Goal: Information Seeking & Learning: Compare options

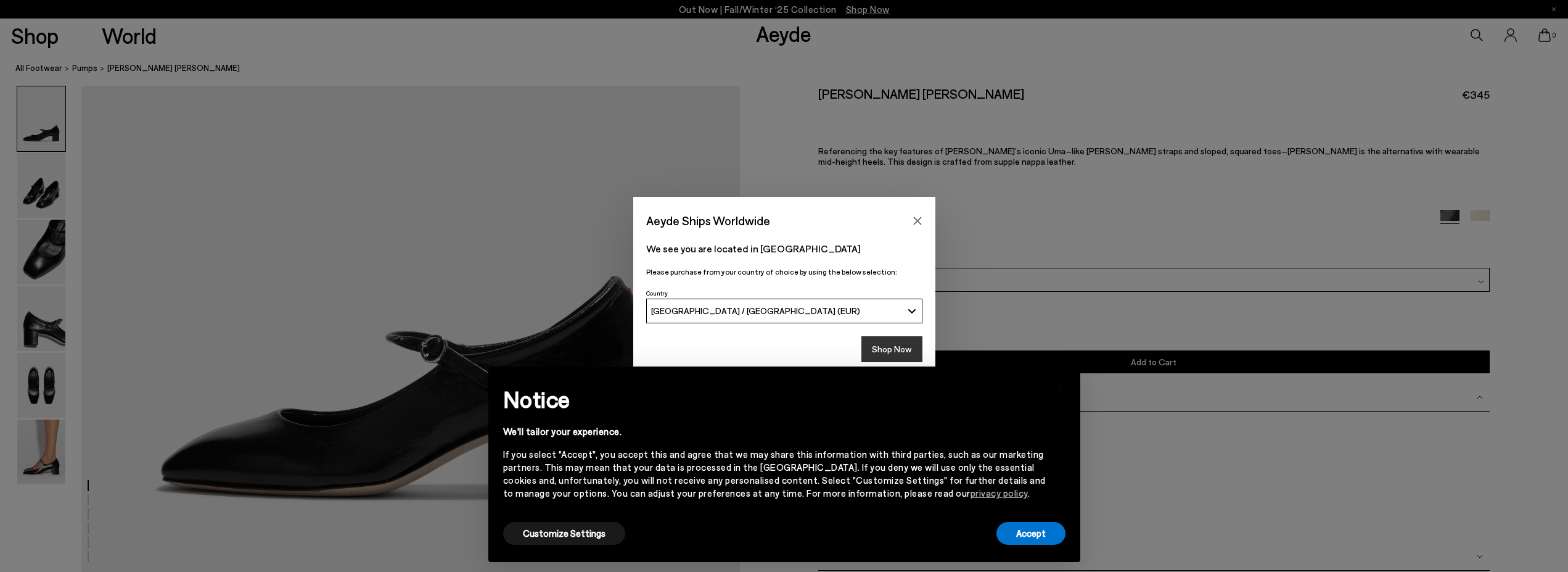
click at [881, 346] on button "Shop Now" at bounding box center [891, 348] width 61 height 26
click at [1016, 535] on button "Accept" at bounding box center [1030, 533] width 69 height 23
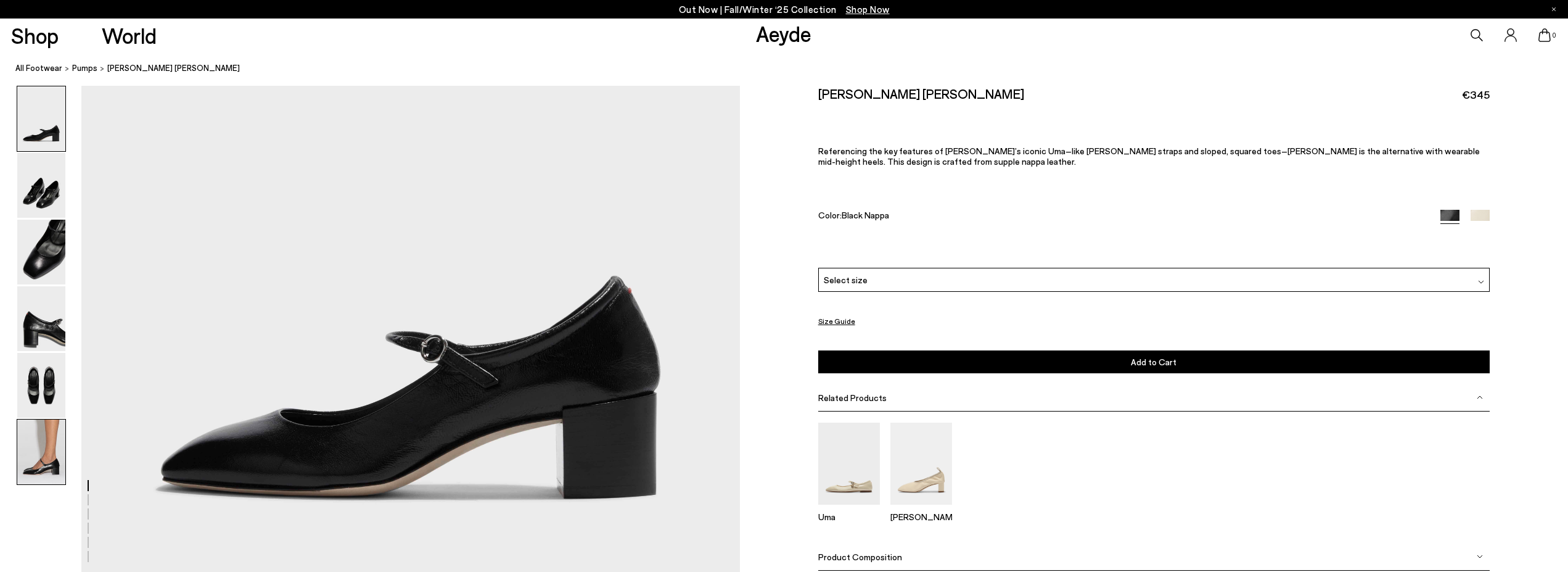
click at [43, 449] on img at bounding box center [42, 451] width 48 height 65
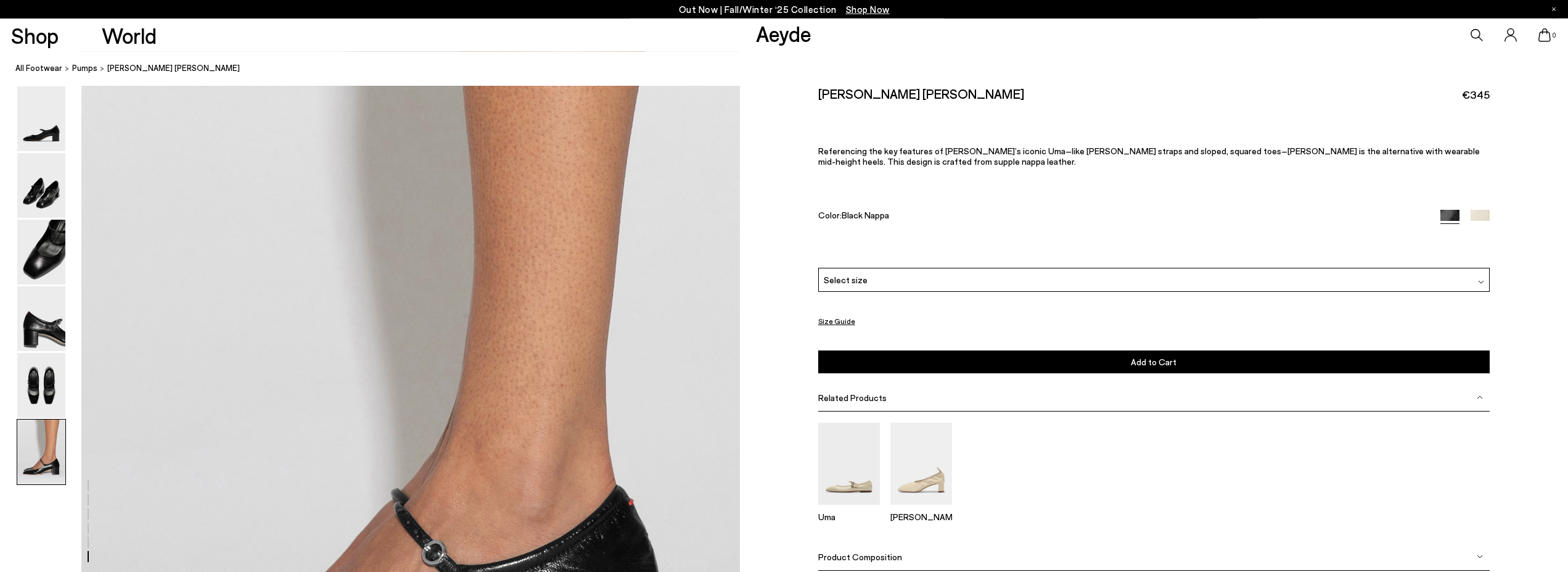
scroll to position [4345, 0]
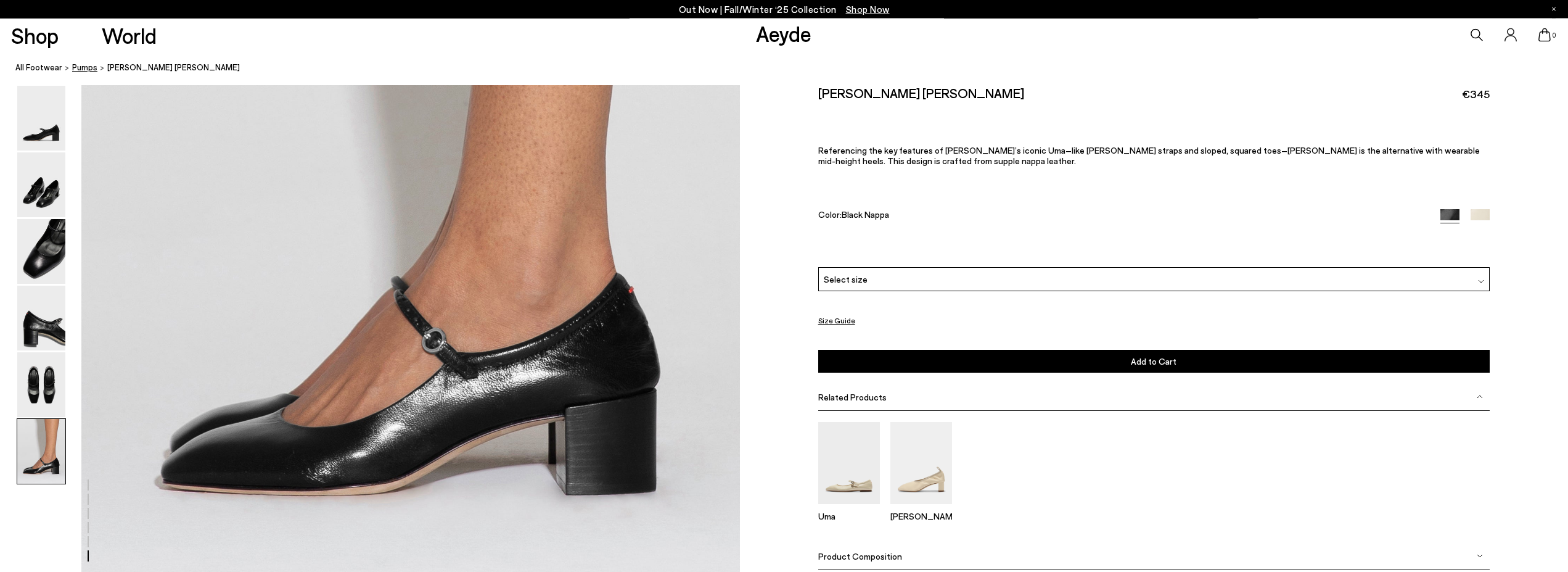
click at [84, 69] on span "pumps" at bounding box center [85, 68] width 25 height 10
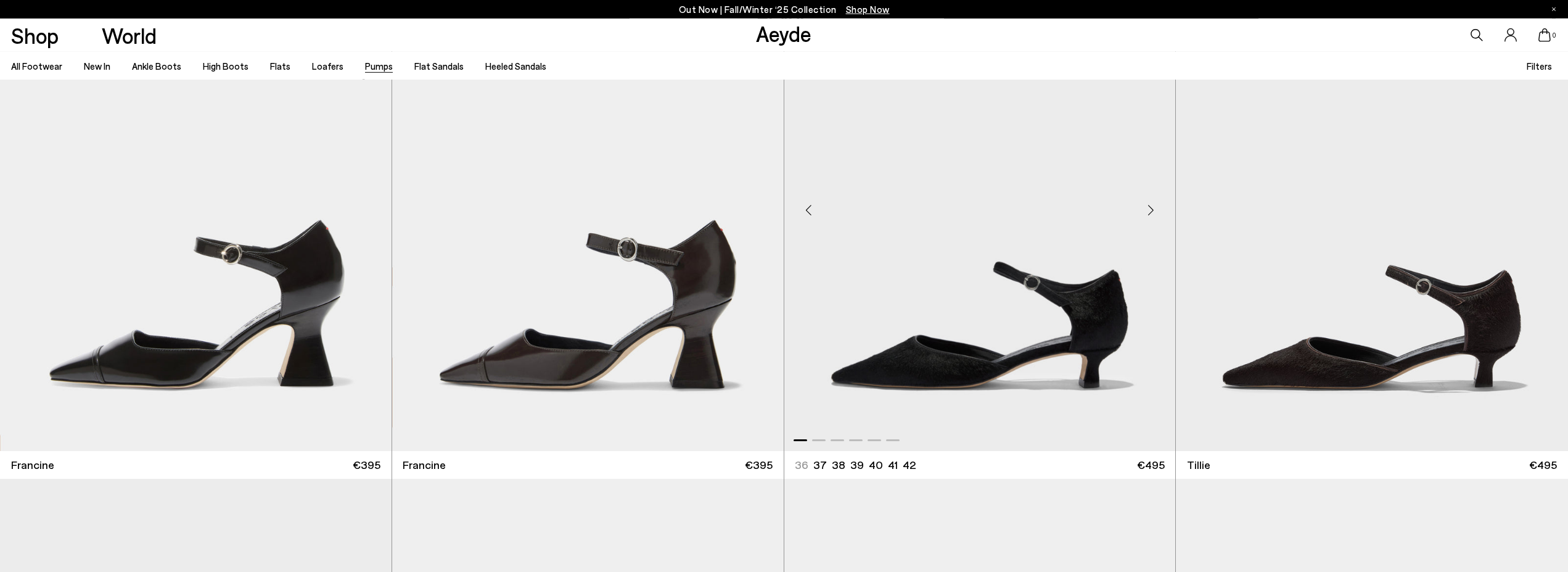
scroll to position [126, 0]
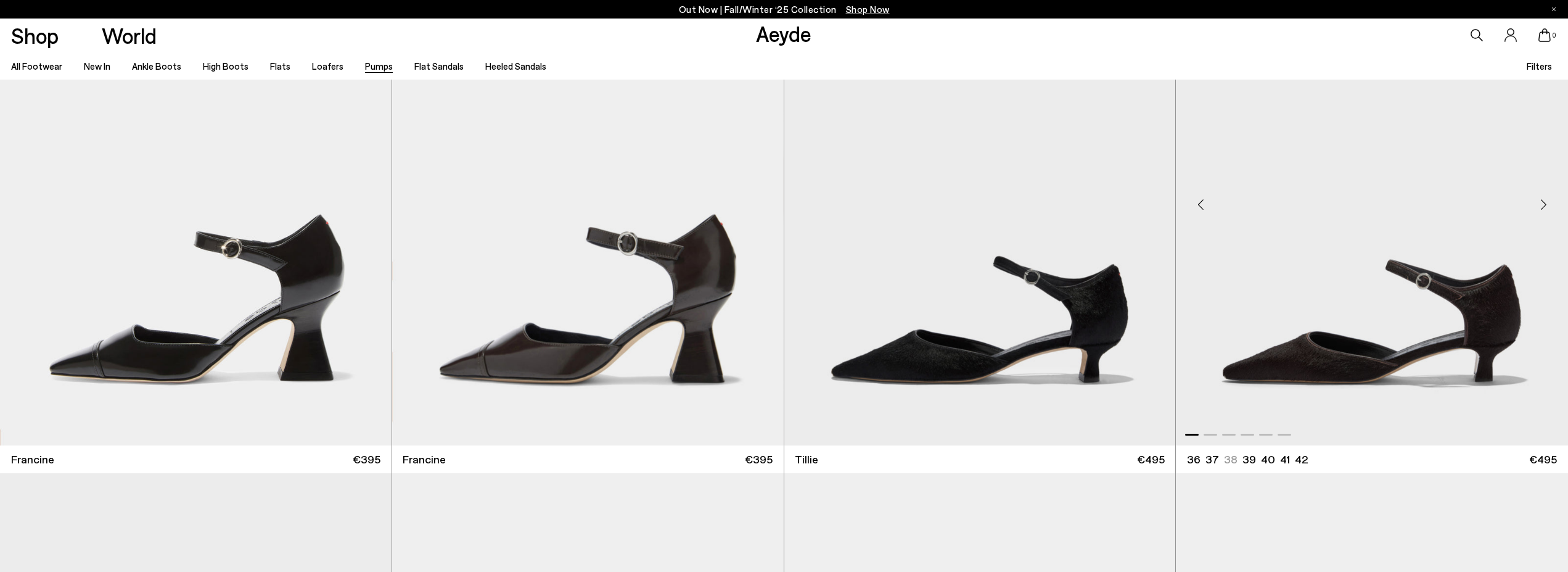
click at [1549, 204] on div "Next slide" at bounding box center [1543, 204] width 37 height 37
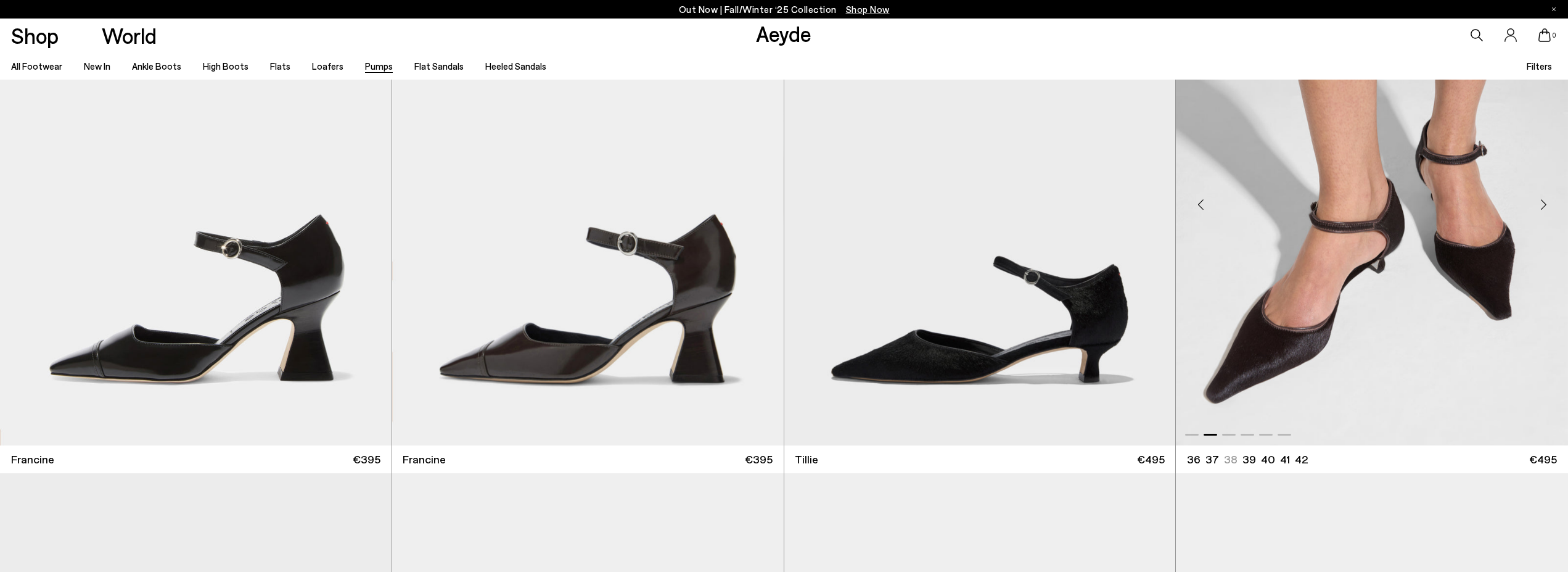
click at [1549, 204] on div "Next slide" at bounding box center [1543, 204] width 37 height 37
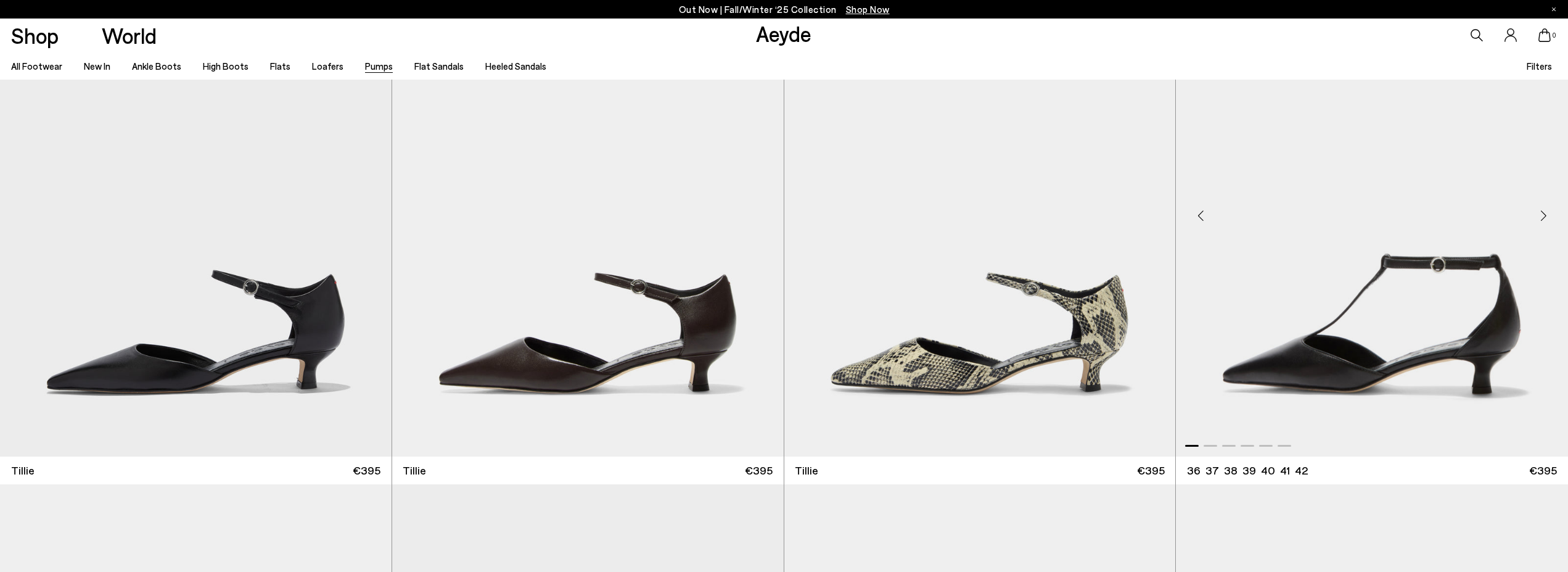
scroll to position [692, 0]
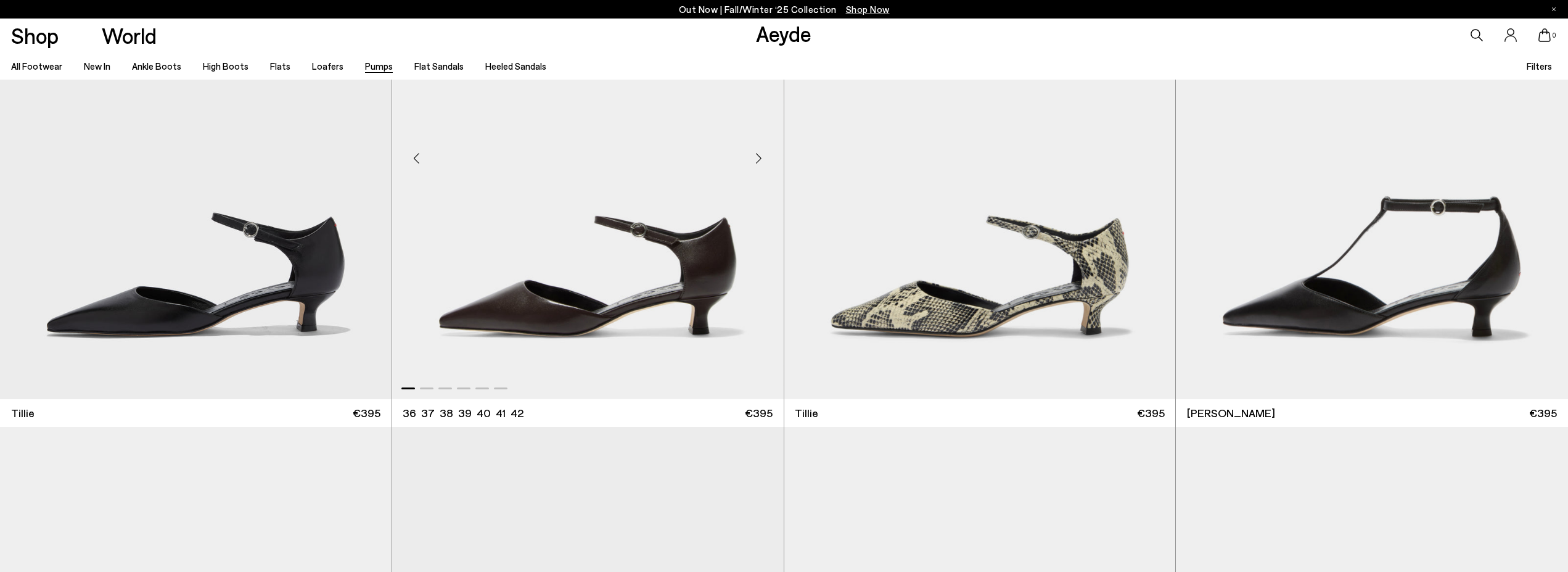
click at [755, 166] on div "Next slide" at bounding box center [758, 158] width 37 height 37
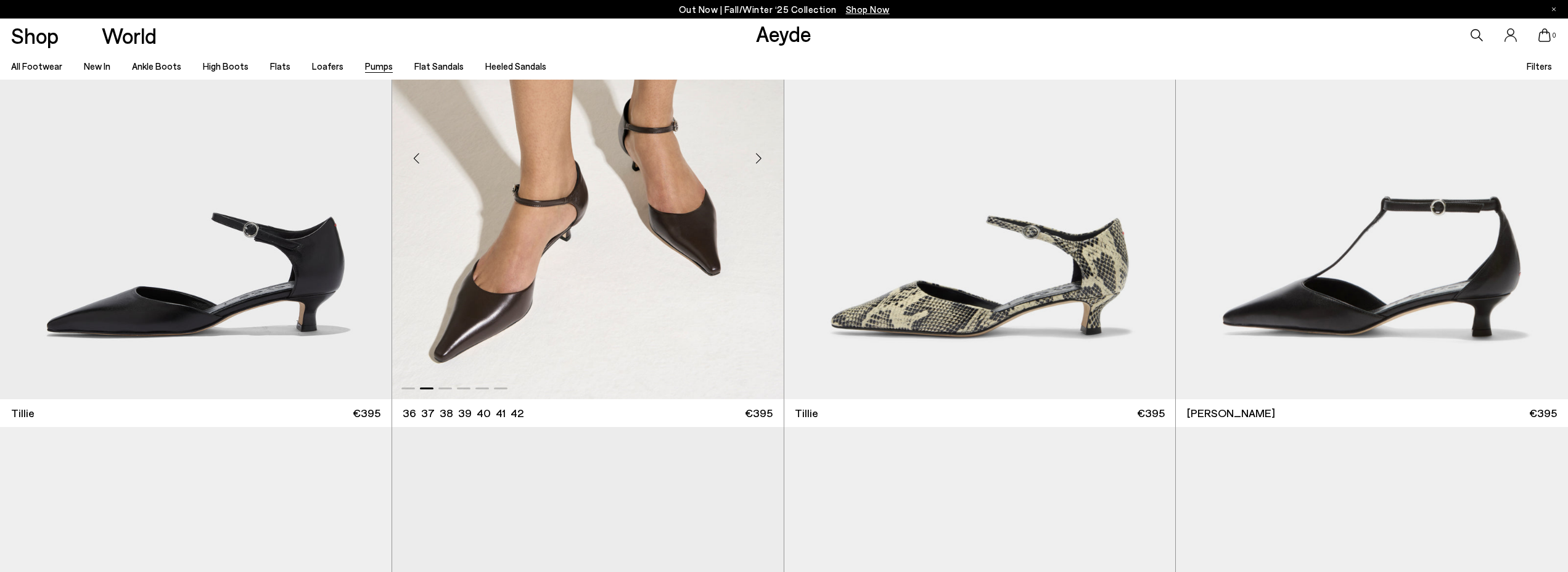
click at [755, 166] on div "Next slide" at bounding box center [758, 158] width 37 height 37
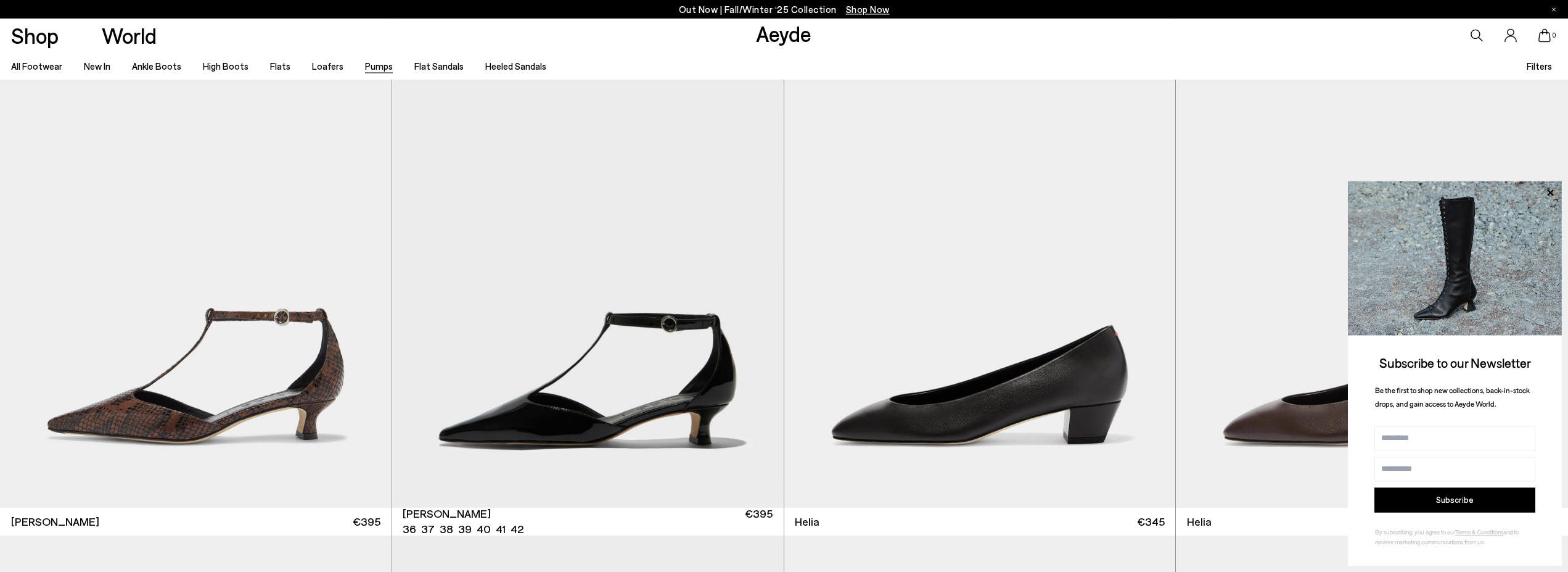
scroll to position [1132, 0]
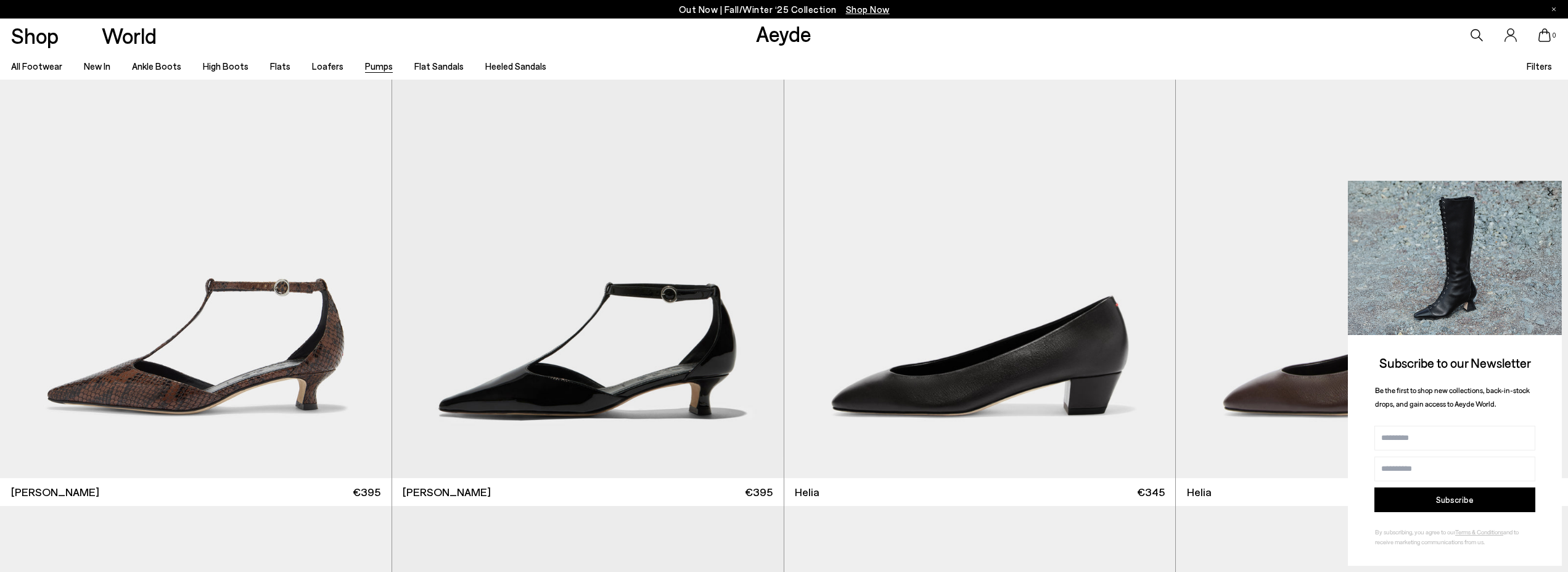
click at [1551, 193] on icon at bounding box center [1550, 192] width 6 height 6
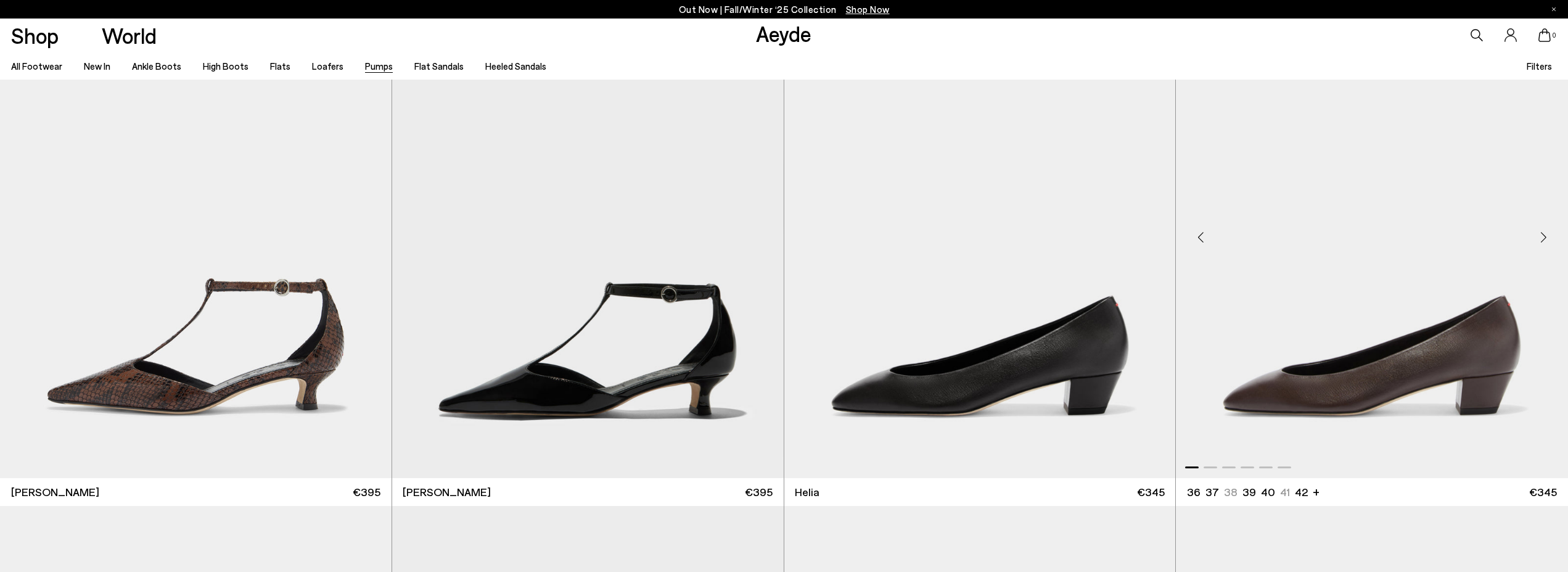
click at [1543, 242] on div "Next slide" at bounding box center [1543, 237] width 37 height 37
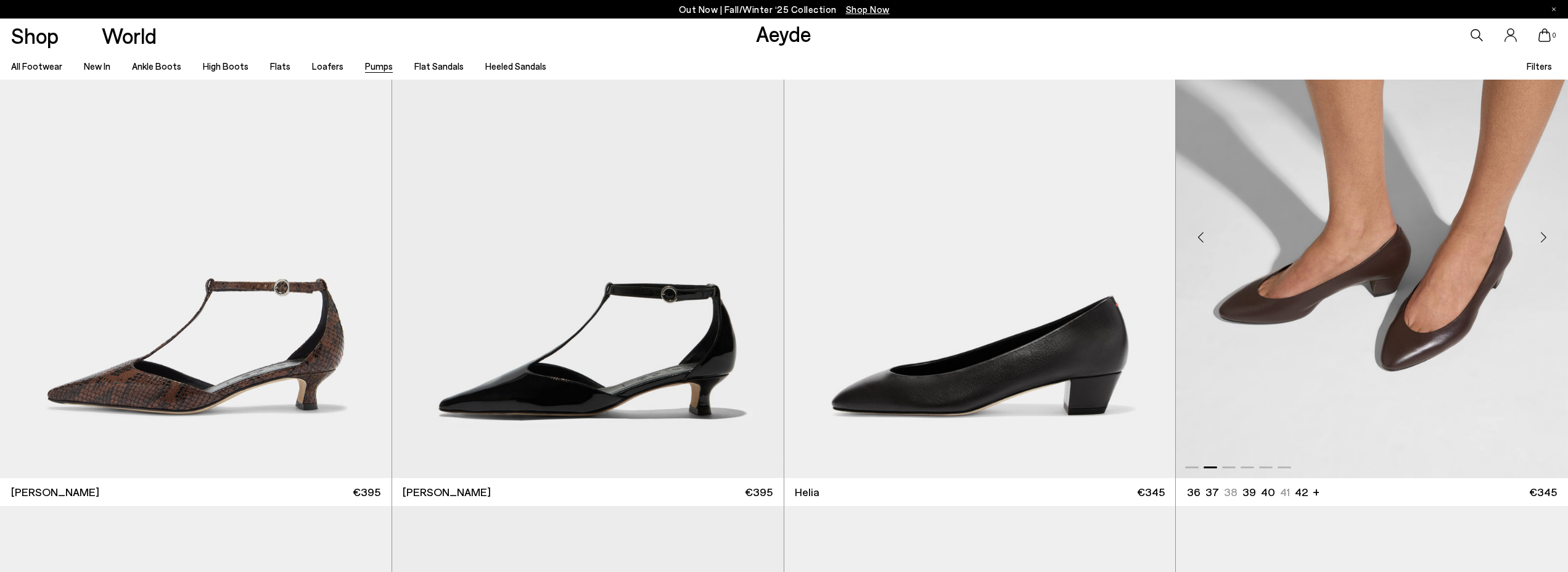
click at [1543, 242] on div "Next slide" at bounding box center [1543, 237] width 37 height 37
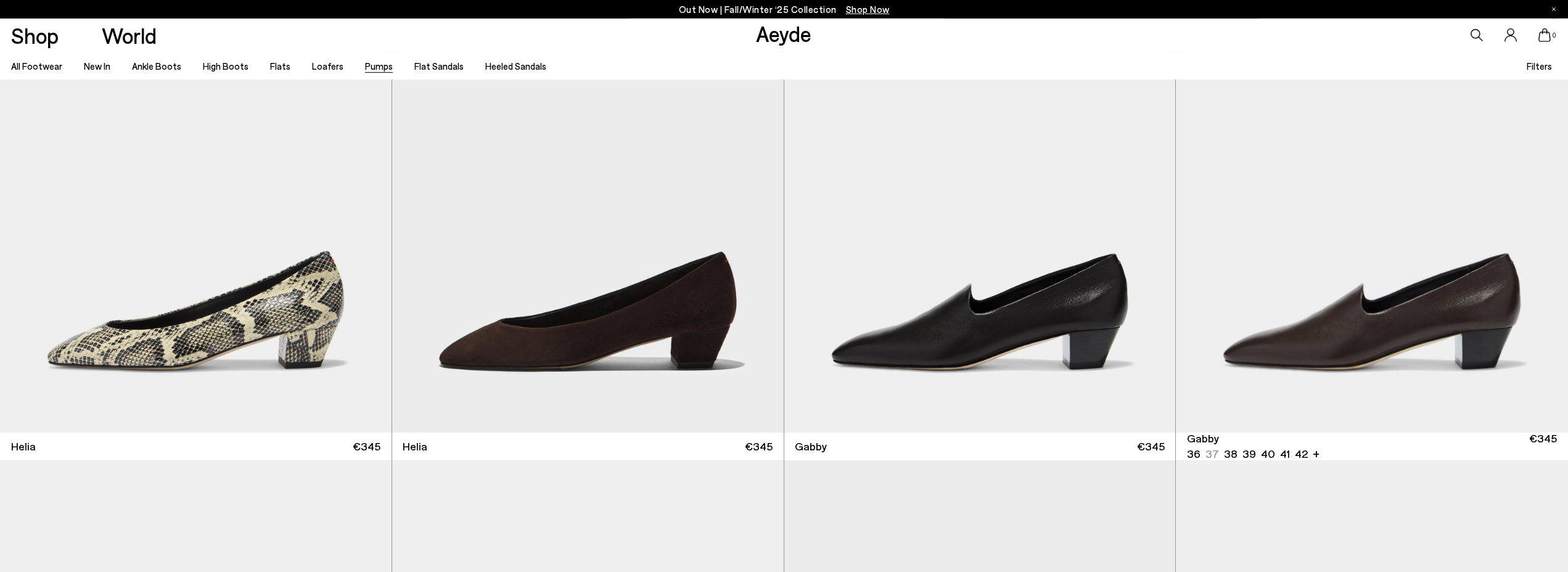
scroll to position [1699, 0]
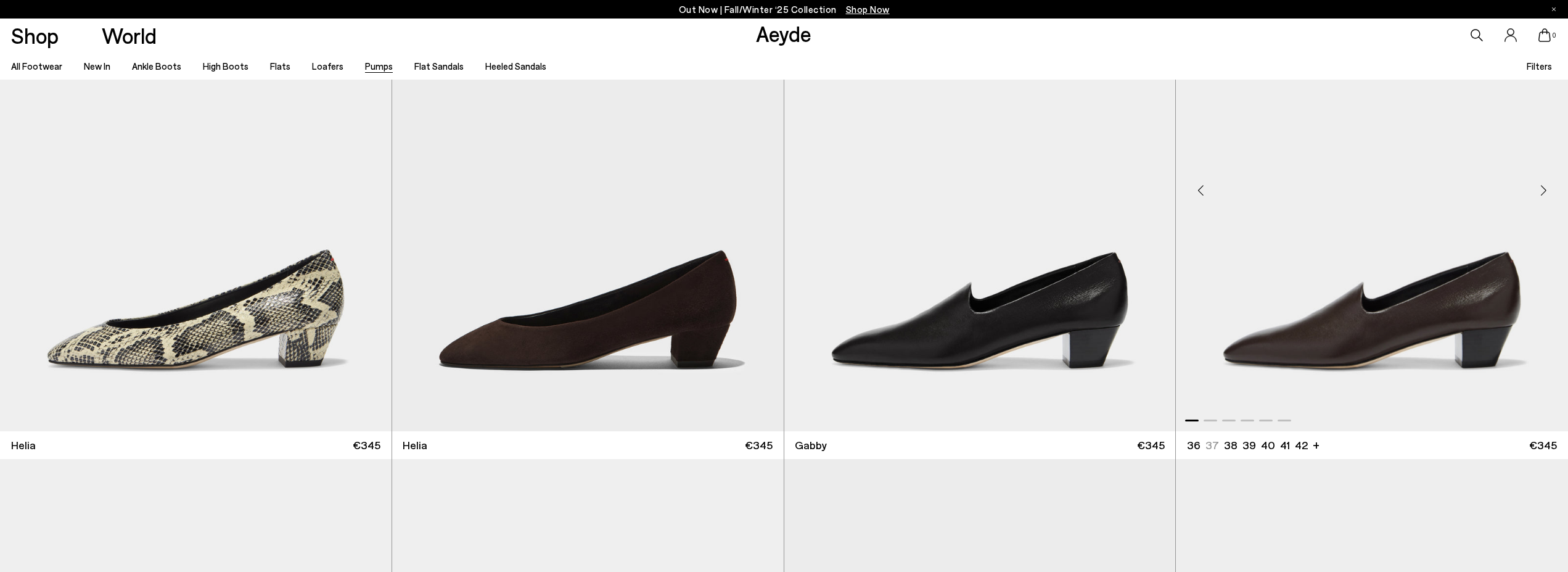
click at [1547, 188] on div "Next slide" at bounding box center [1543, 190] width 37 height 37
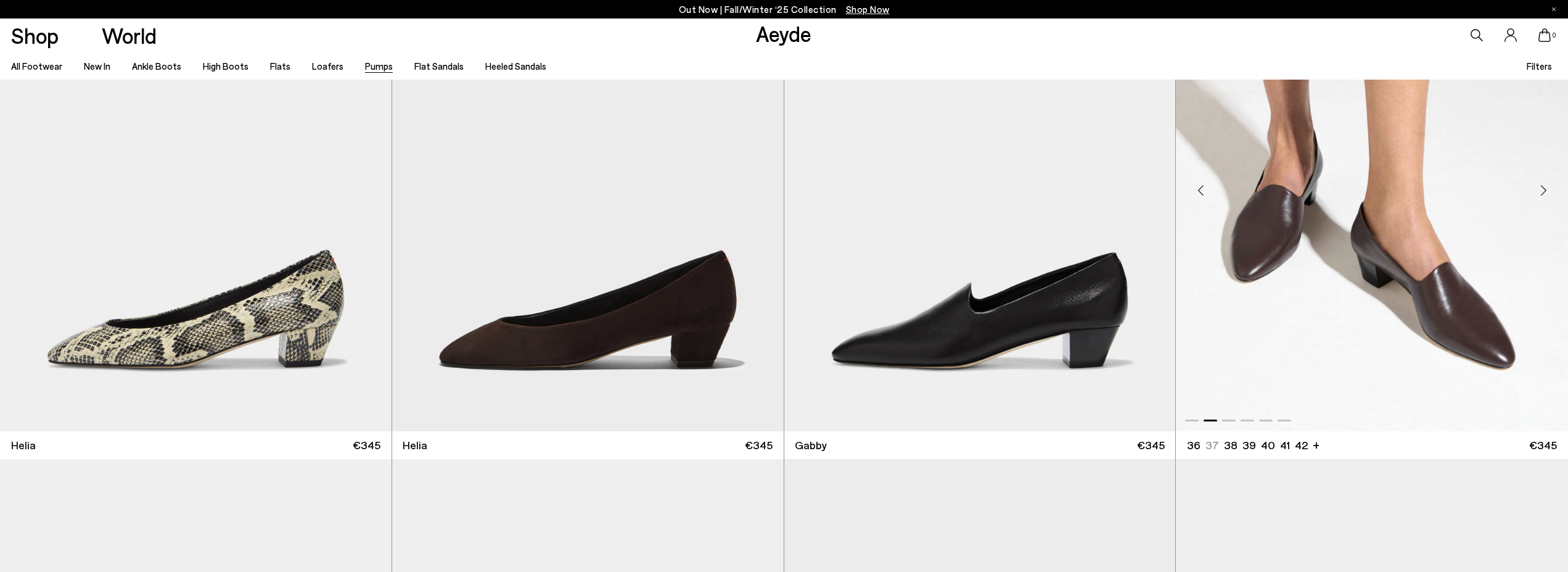
click at [1546, 192] on div "Next slide" at bounding box center [1543, 190] width 37 height 37
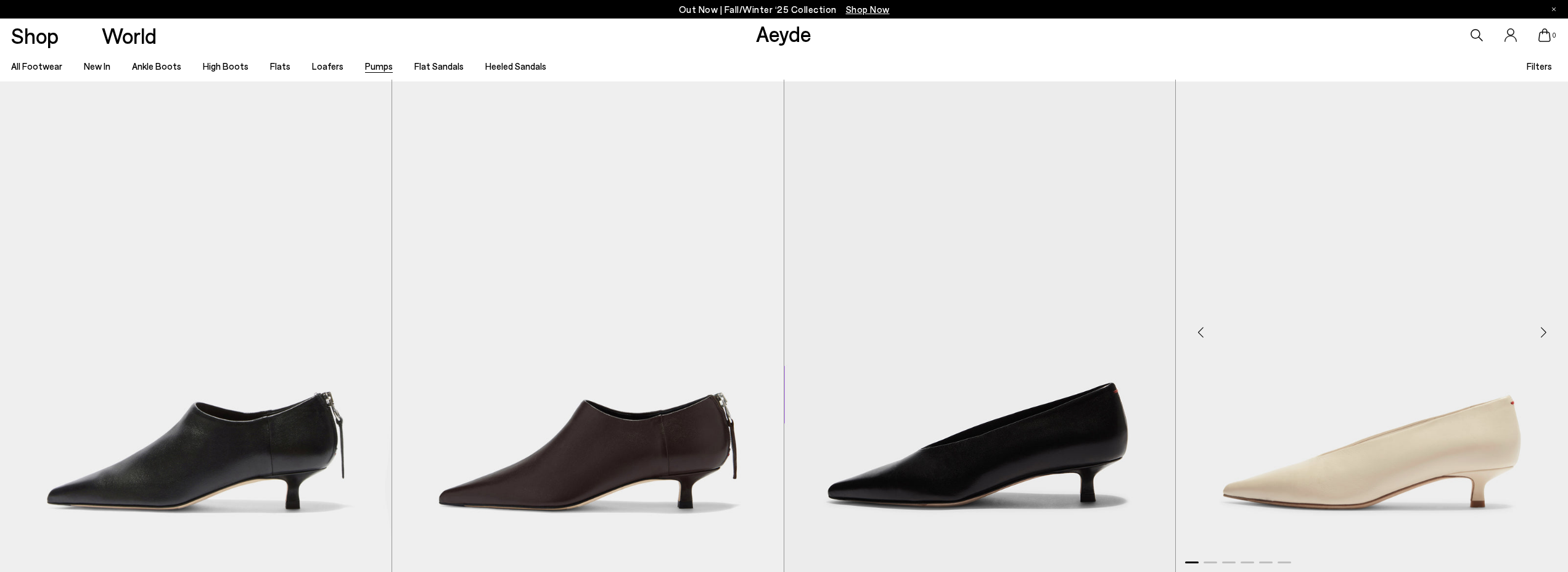
scroll to position [2139, 0]
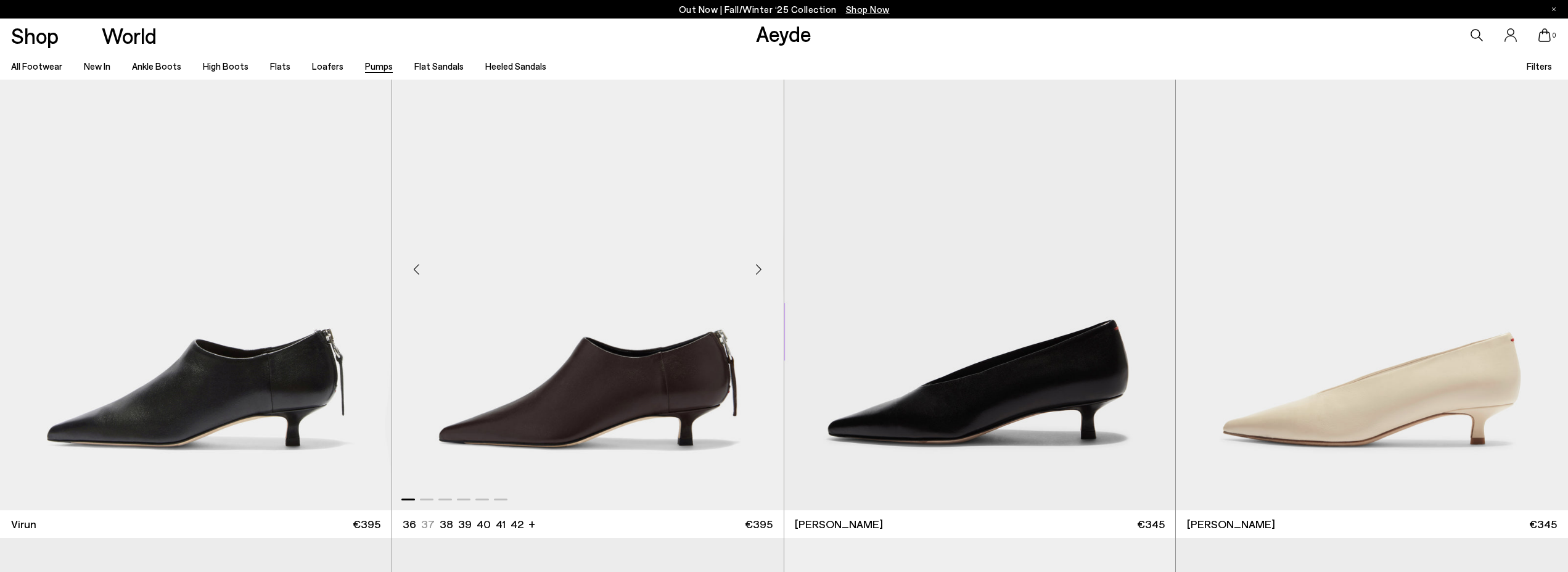
click at [761, 278] on div "Next slide" at bounding box center [758, 269] width 37 height 37
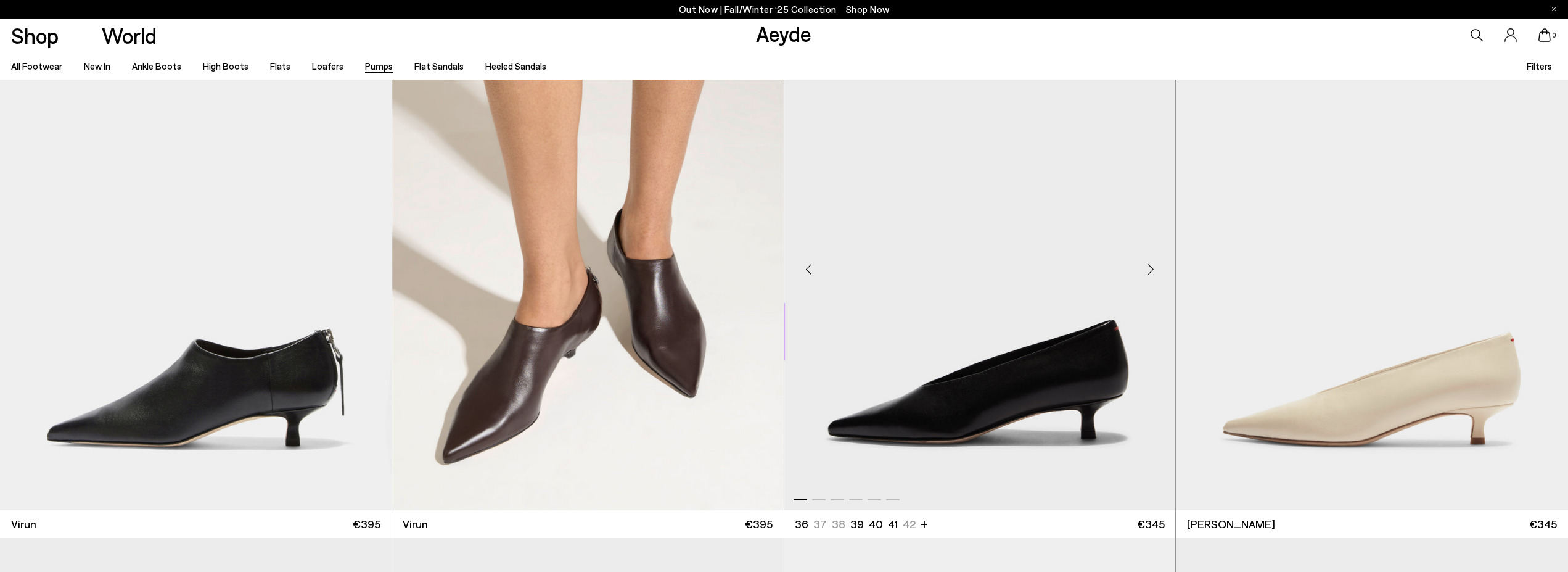
click at [1154, 273] on div "Next slide" at bounding box center [1150, 269] width 37 height 37
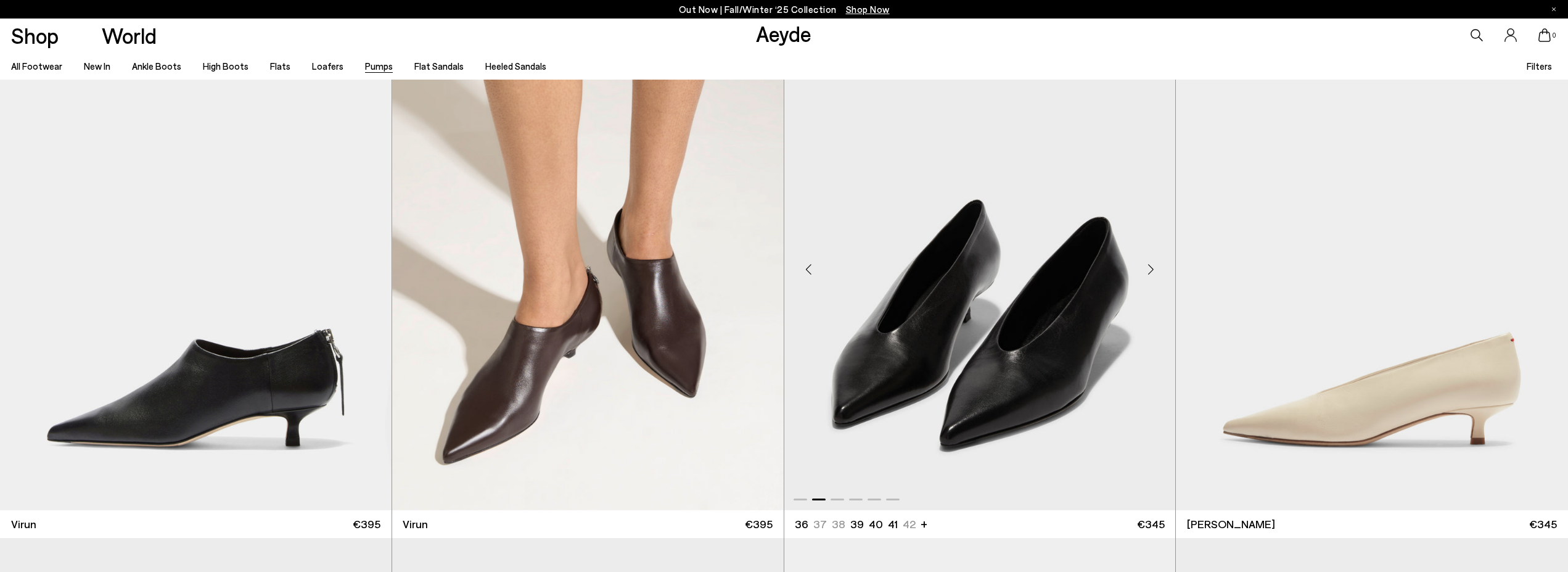
click at [1154, 273] on div "Next slide" at bounding box center [1150, 269] width 37 height 37
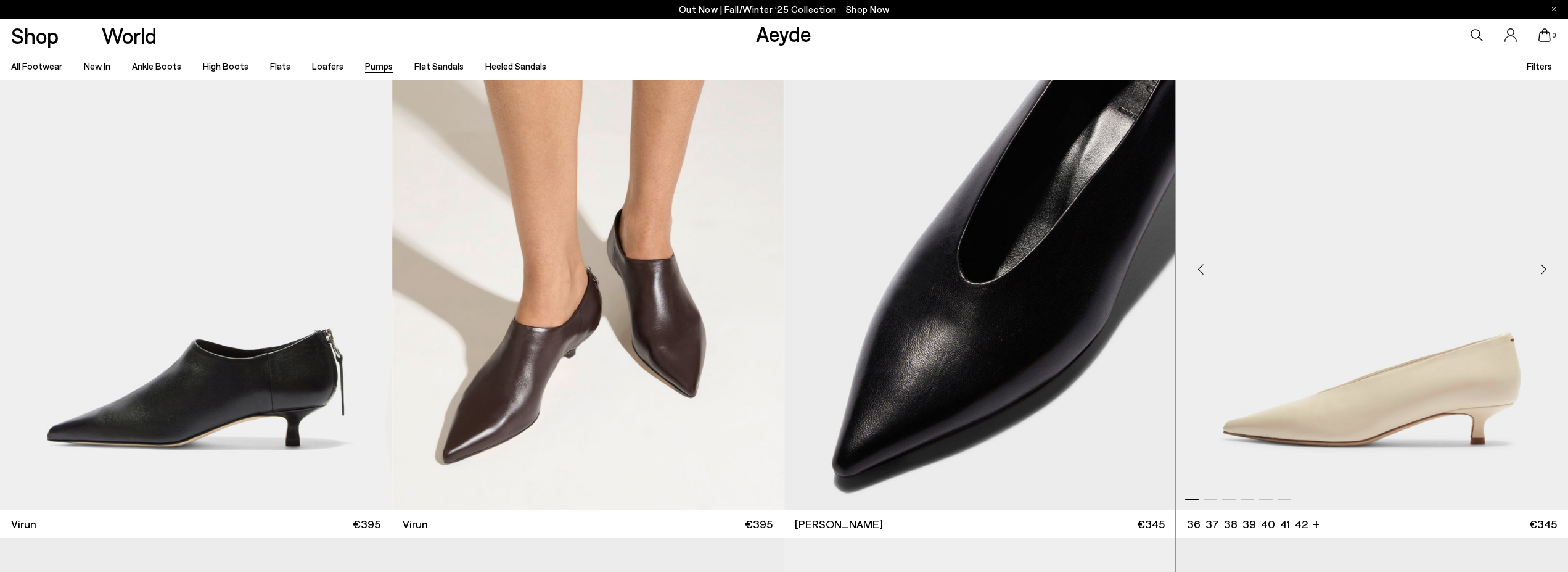
click at [1546, 273] on div "Next slide" at bounding box center [1543, 269] width 37 height 37
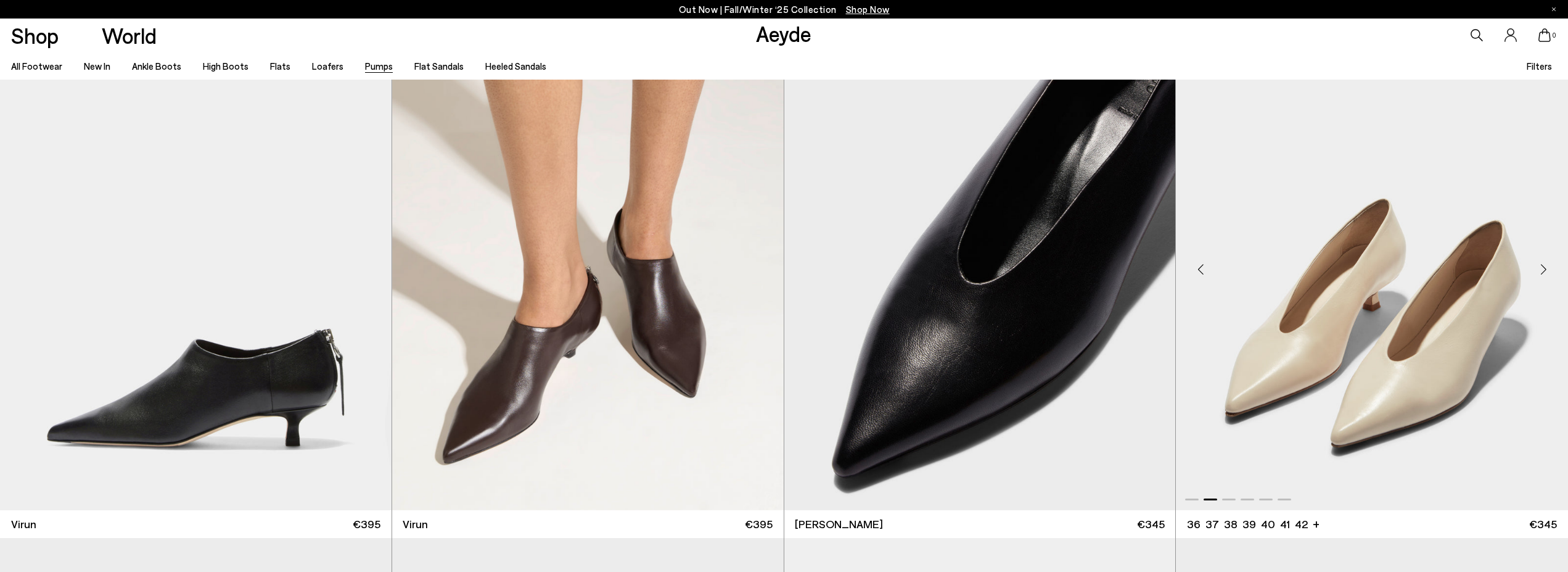
click at [1546, 273] on div "Next slide" at bounding box center [1543, 269] width 37 height 37
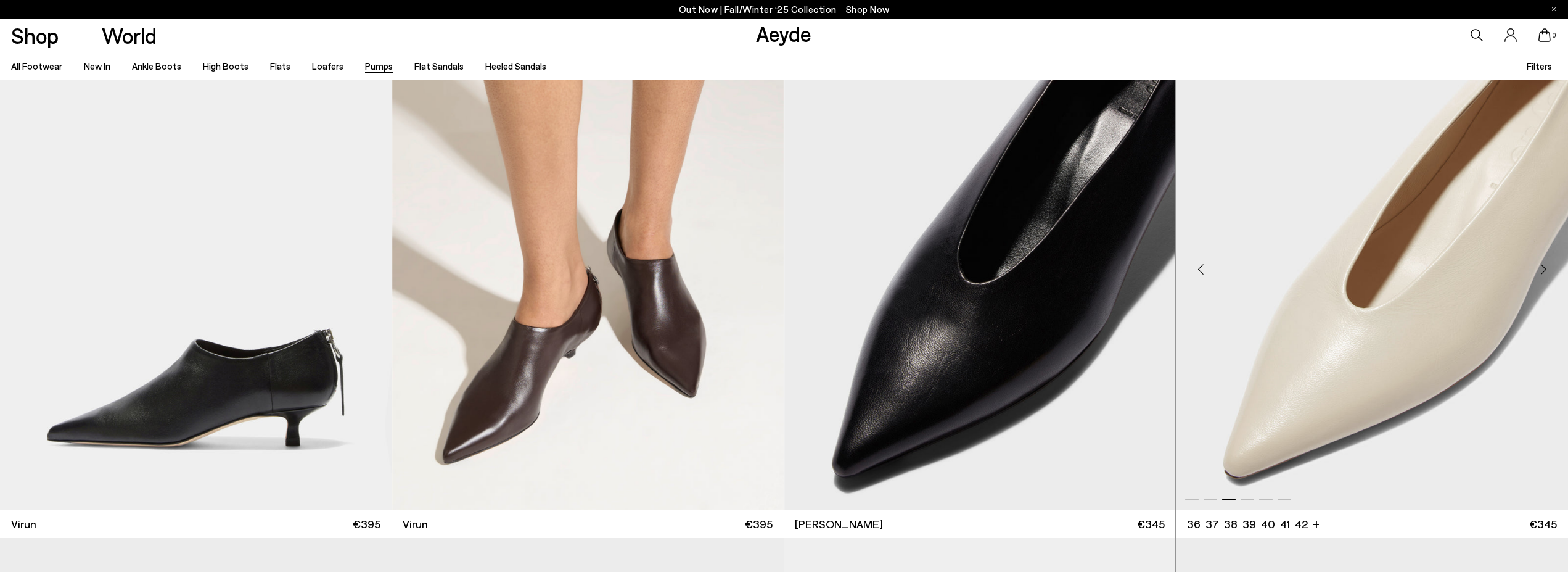
click at [1546, 273] on div "Next slide" at bounding box center [1543, 269] width 37 height 37
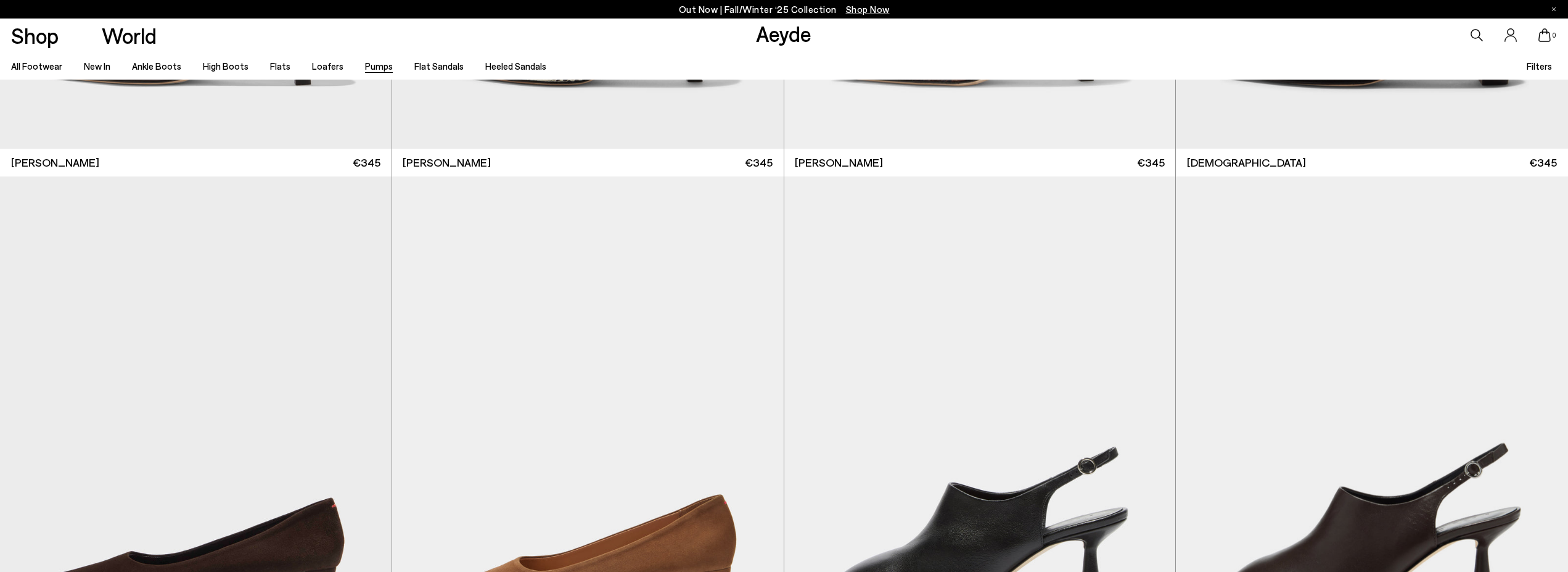
scroll to position [3208, 0]
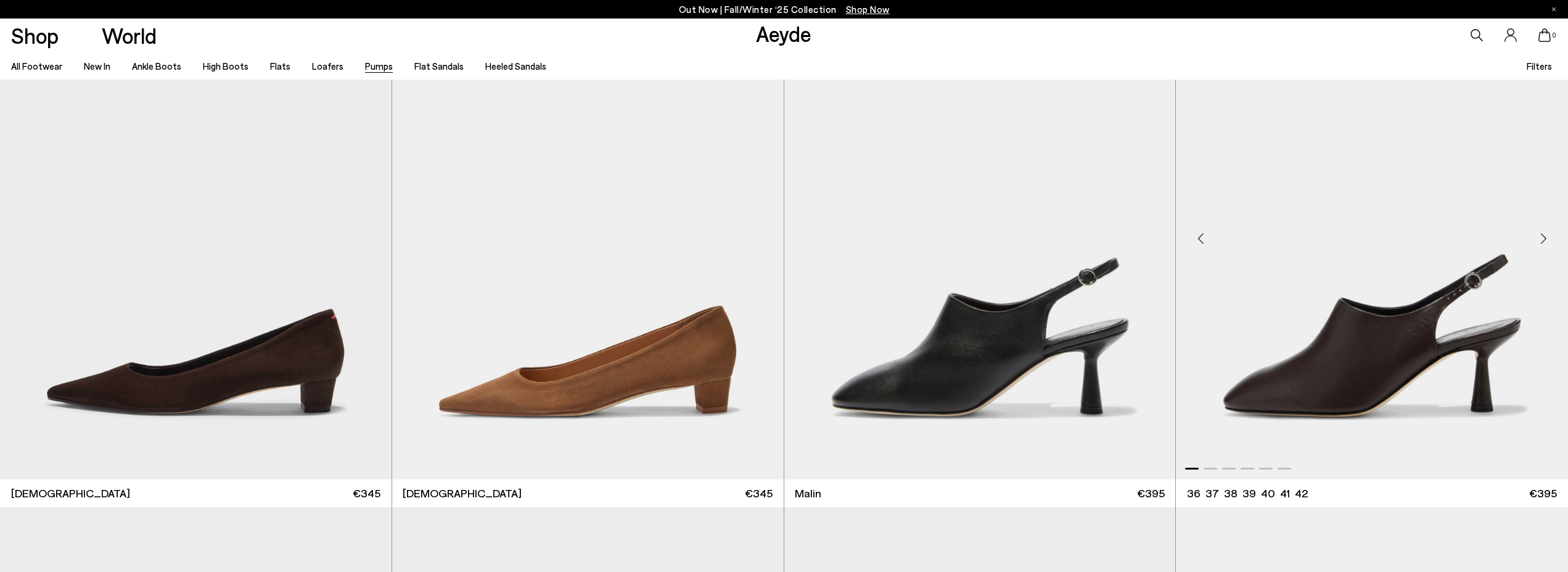
click at [1547, 247] on div "Next slide" at bounding box center [1543, 239] width 37 height 37
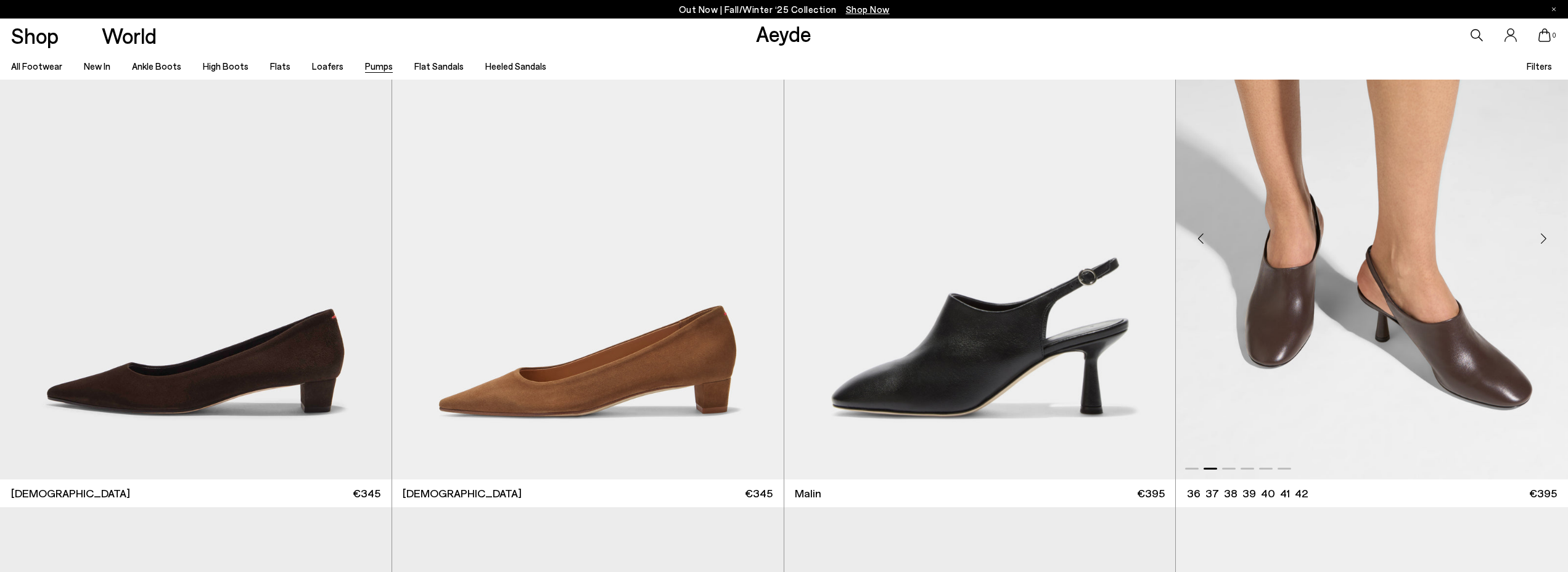
click at [1547, 247] on div "Next slide" at bounding box center [1543, 239] width 37 height 37
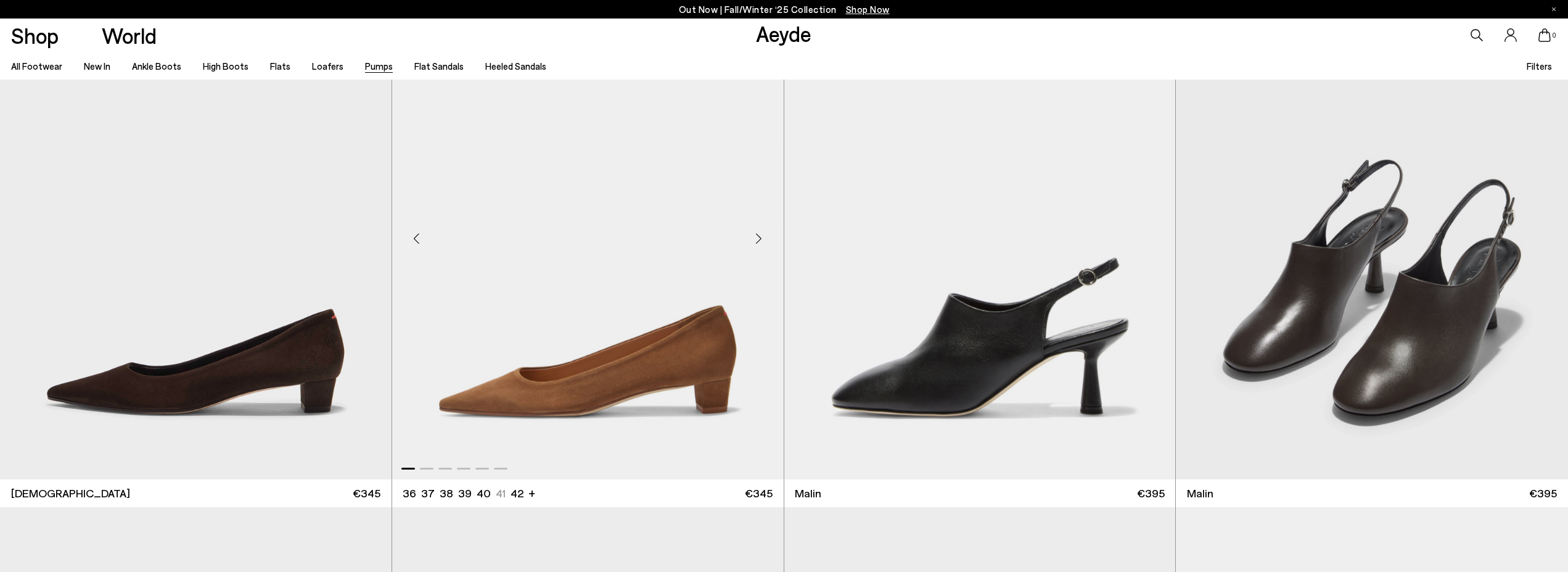
click at [762, 243] on div "Next slide" at bounding box center [758, 239] width 37 height 37
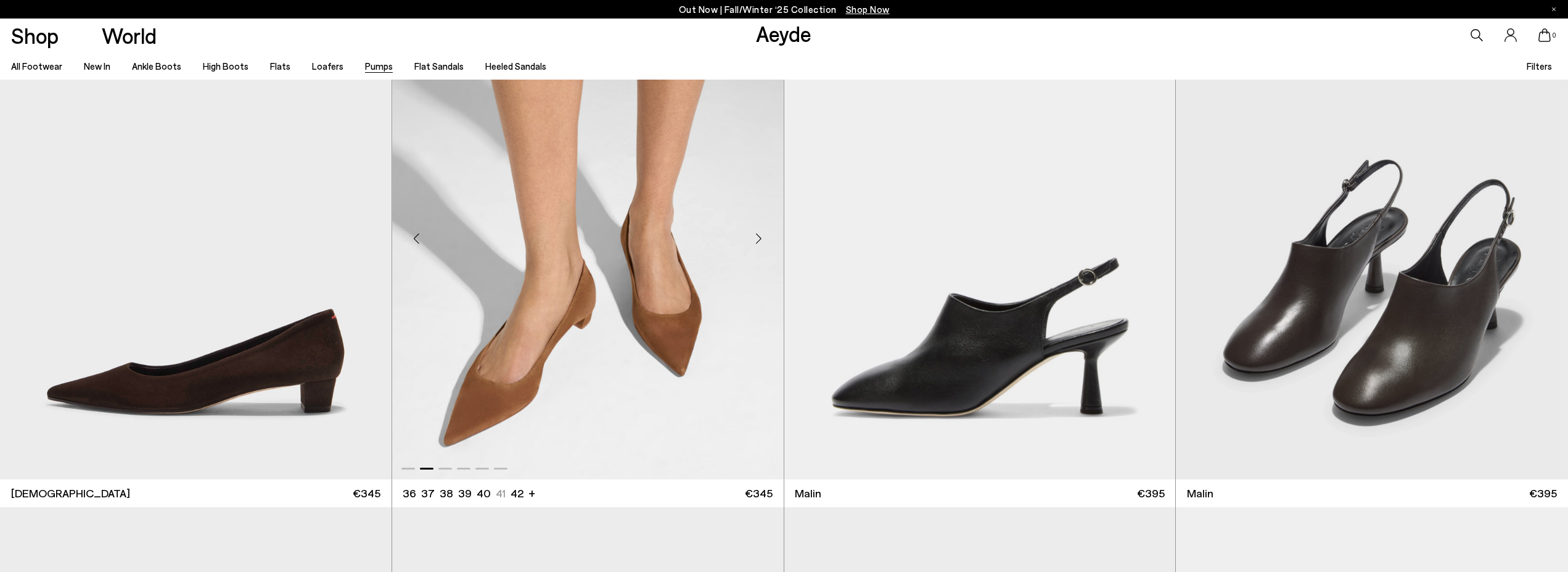
click at [762, 243] on div "Next slide" at bounding box center [758, 239] width 37 height 37
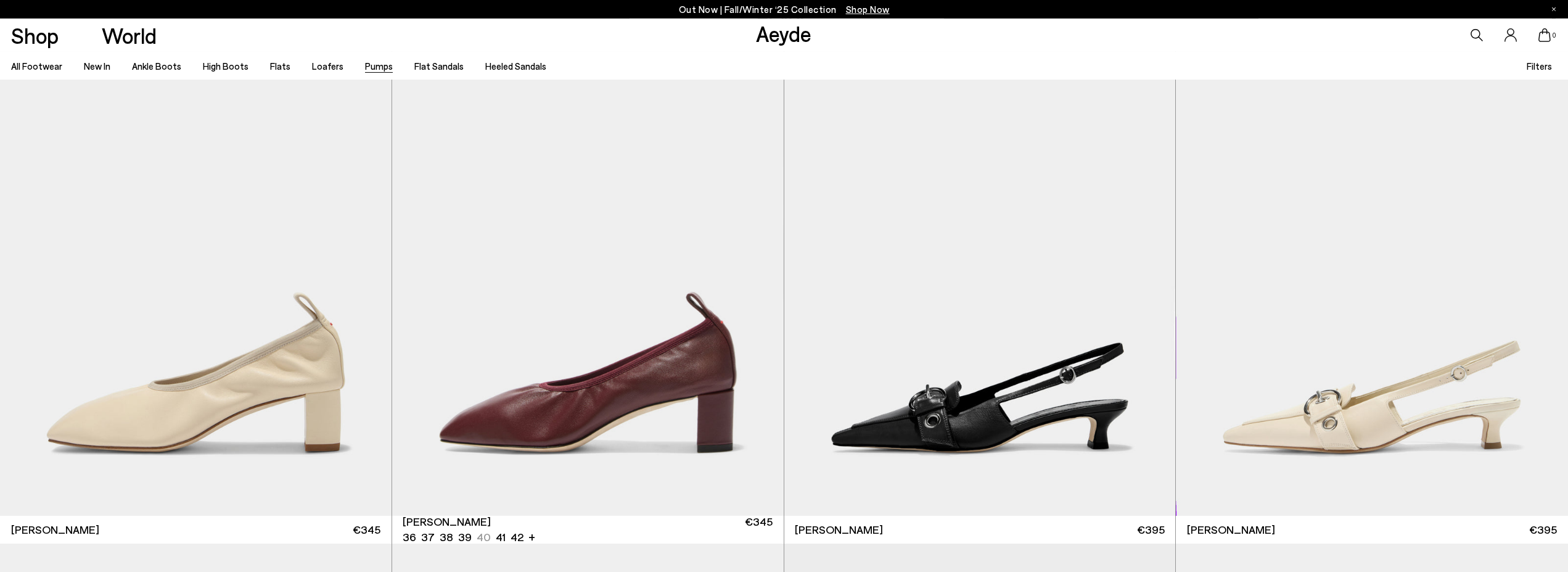
scroll to position [4216, 0]
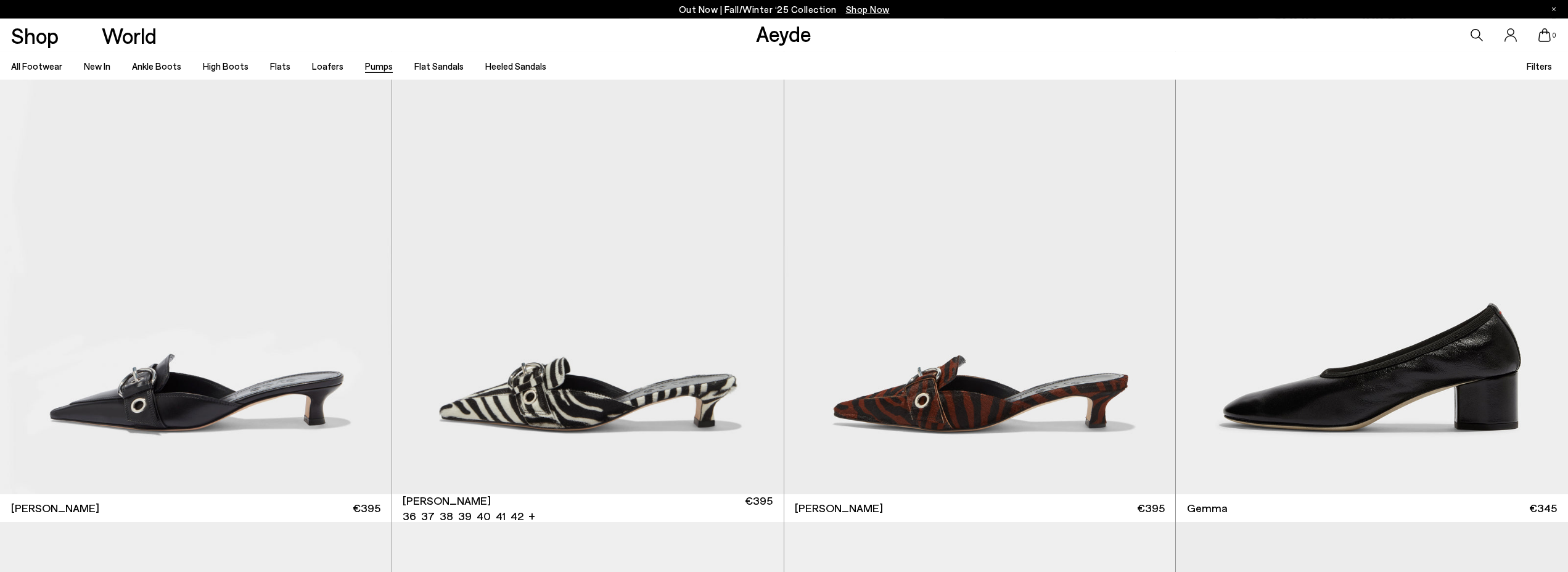
scroll to position [5348, 0]
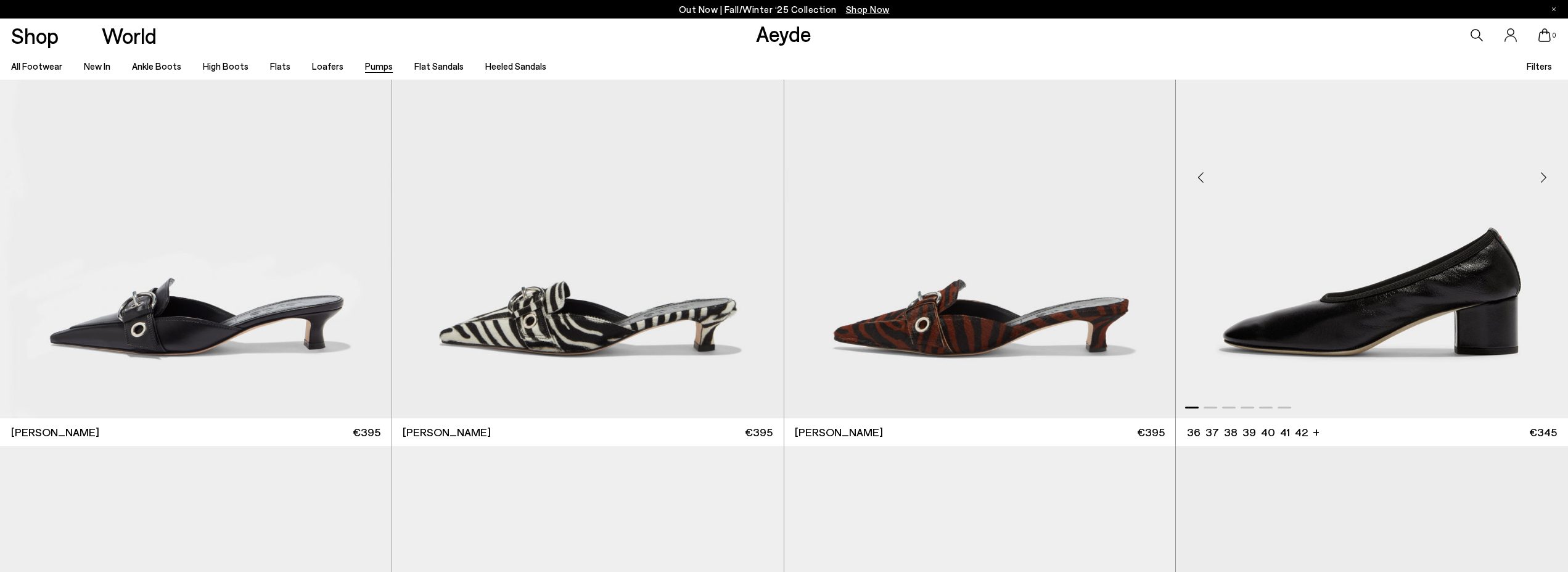
click at [1542, 191] on div "Next slide" at bounding box center [1543, 177] width 37 height 37
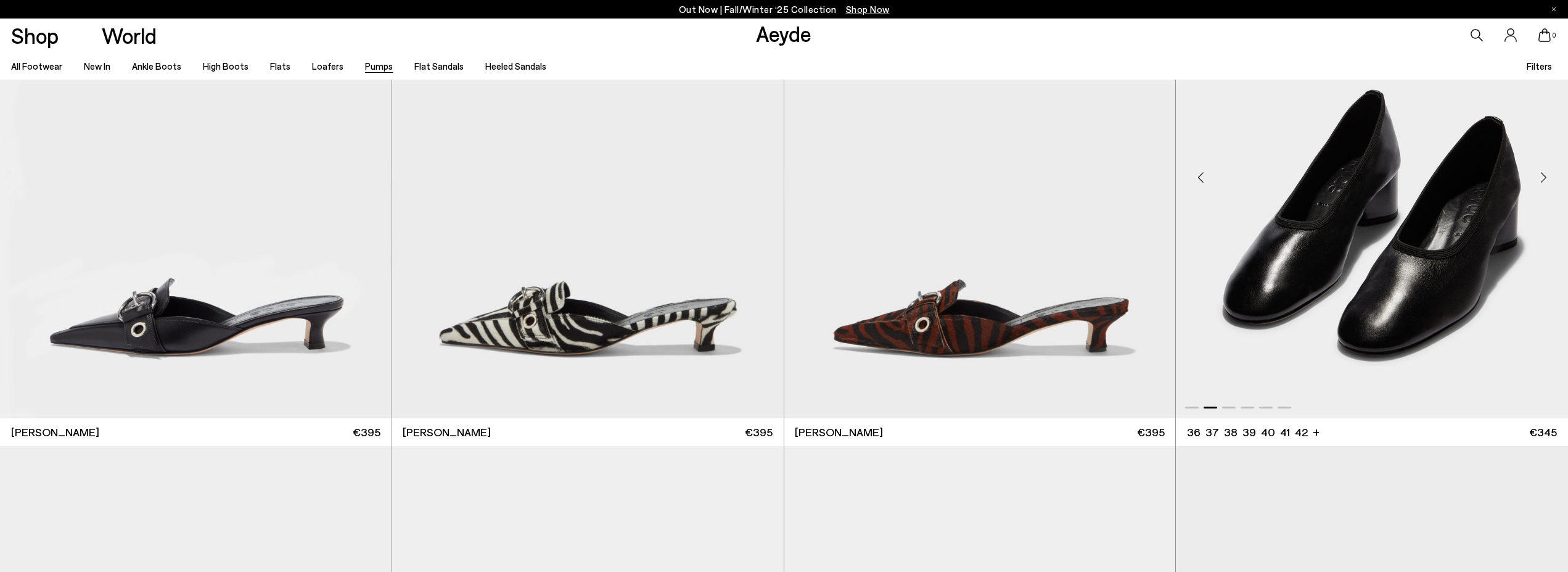
click at [1542, 191] on div "Next slide" at bounding box center [1543, 177] width 37 height 37
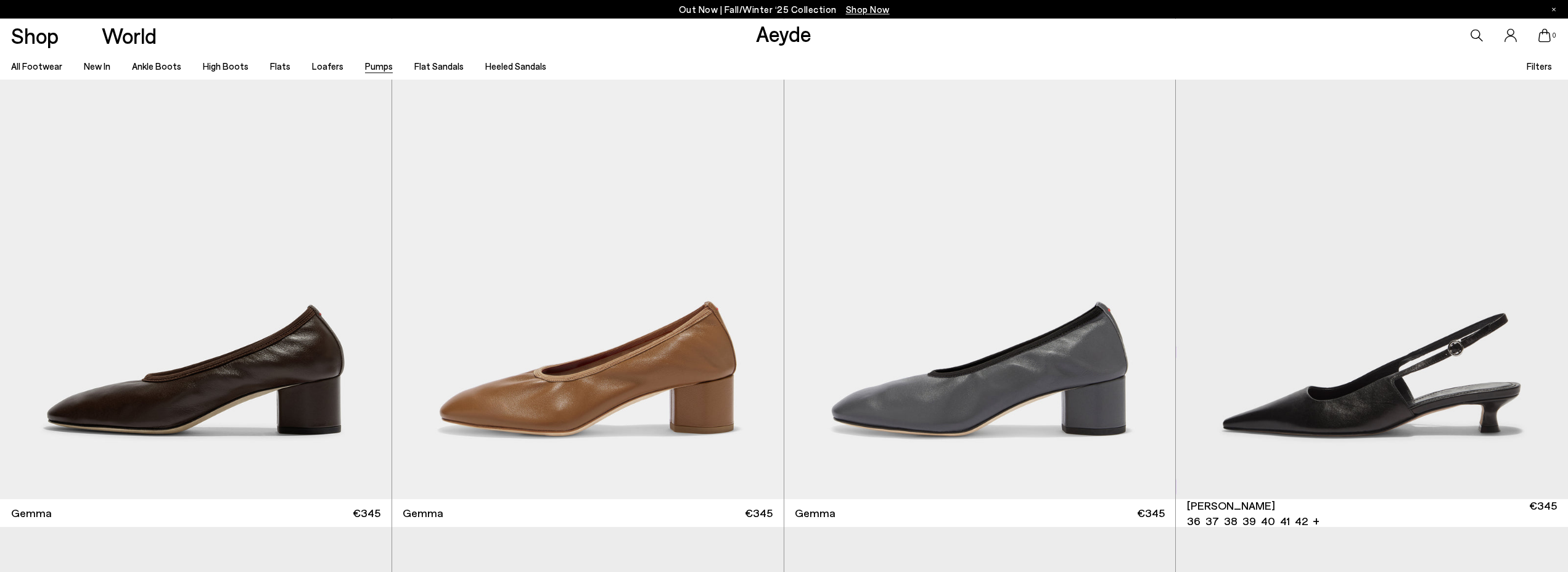
scroll to position [5789, 0]
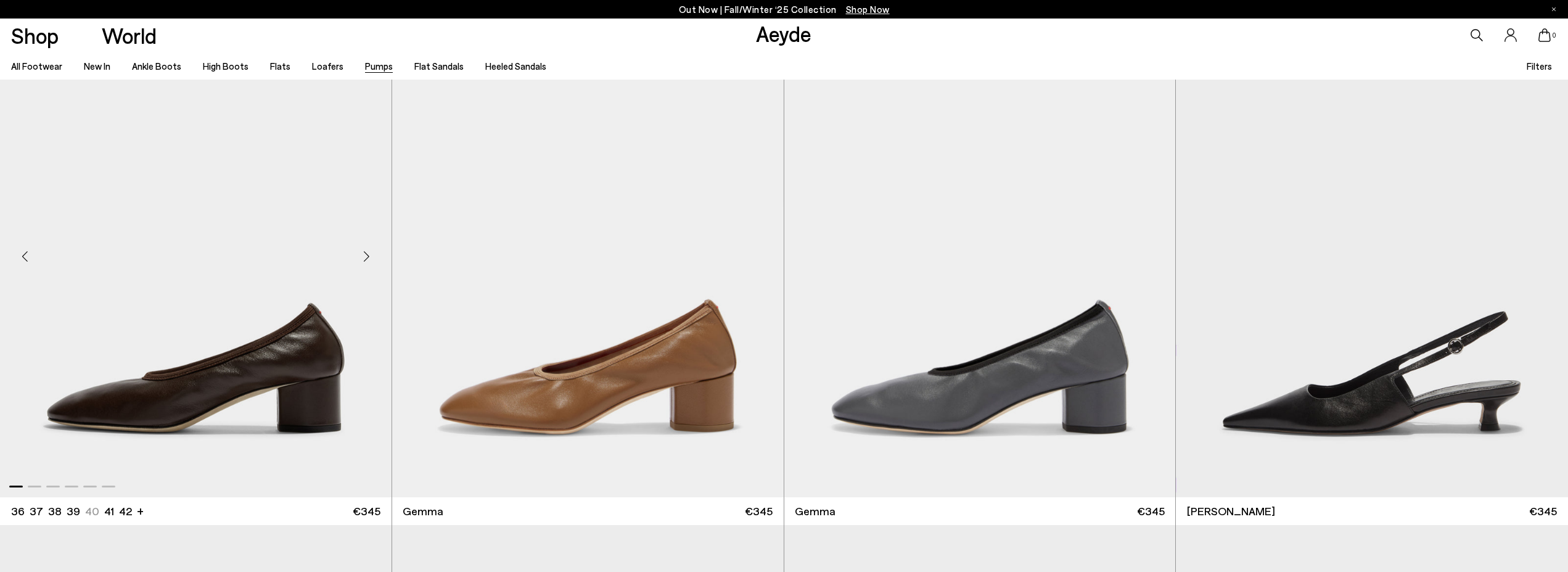
click at [365, 261] on div "Next slide" at bounding box center [367, 256] width 37 height 37
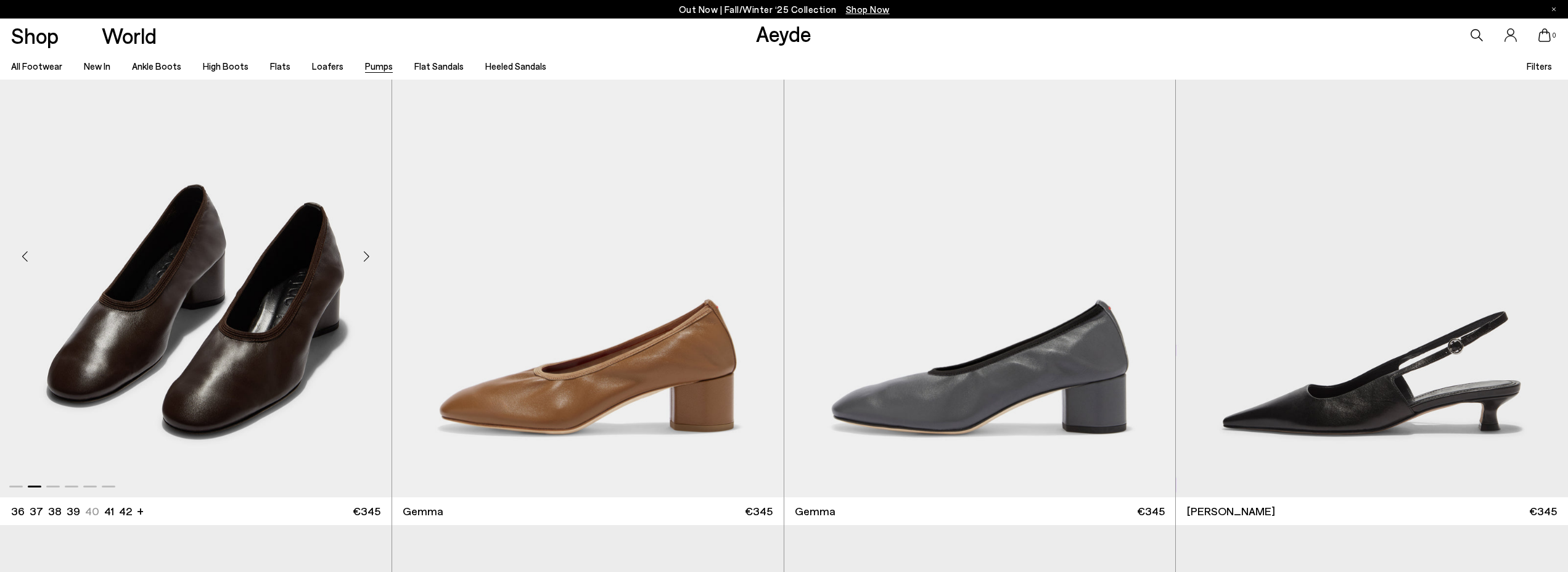
click at [365, 260] on div "Next slide" at bounding box center [367, 256] width 37 height 37
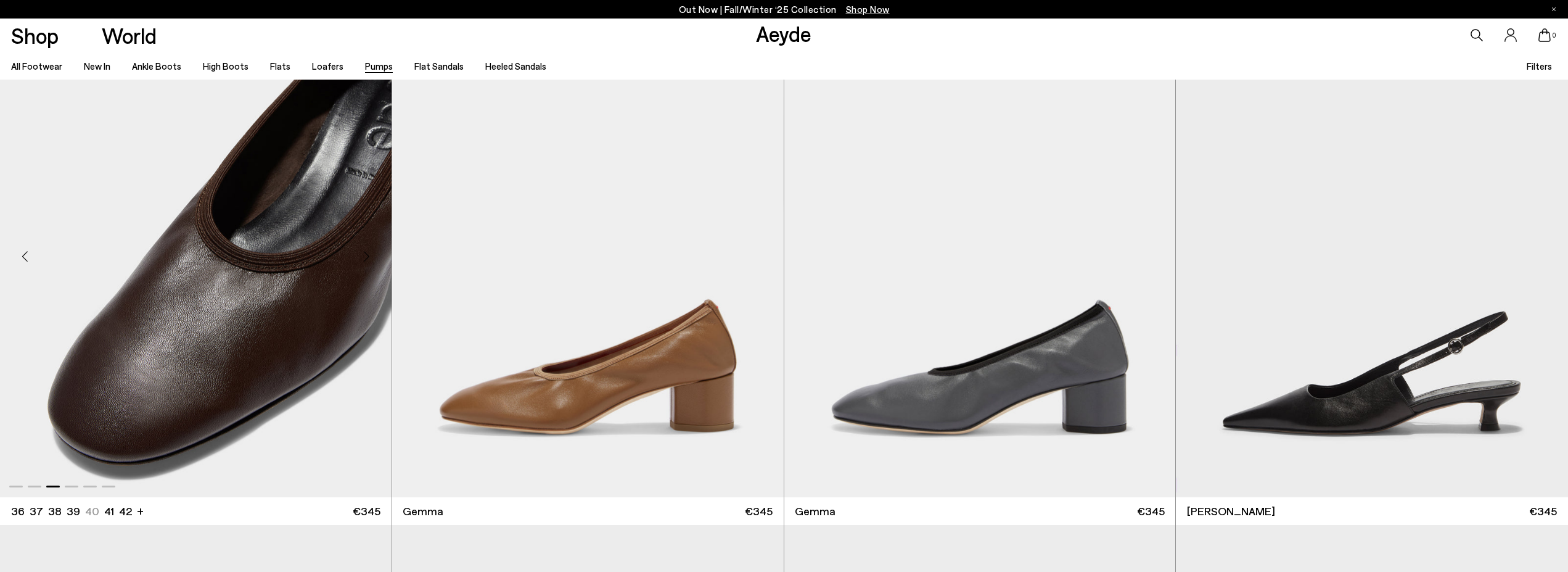
click at [365, 260] on div "Next slide" at bounding box center [367, 256] width 37 height 37
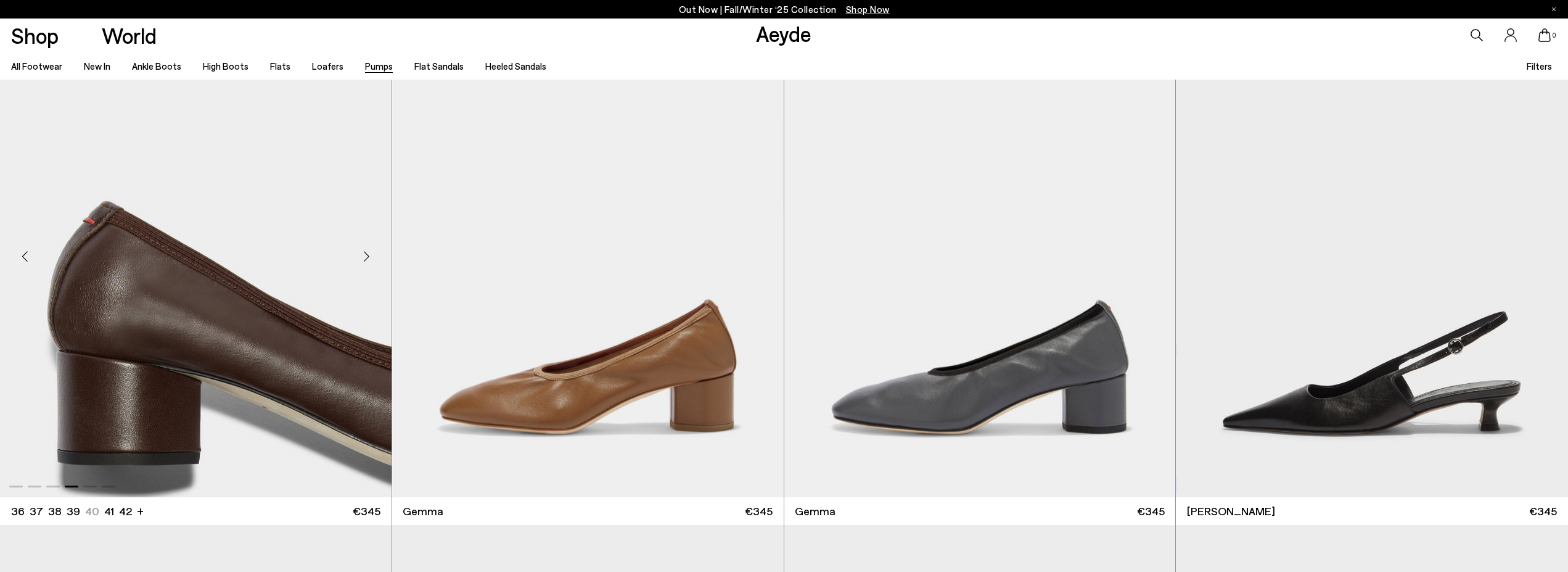
click at [365, 260] on div "Next slide" at bounding box center [367, 256] width 37 height 37
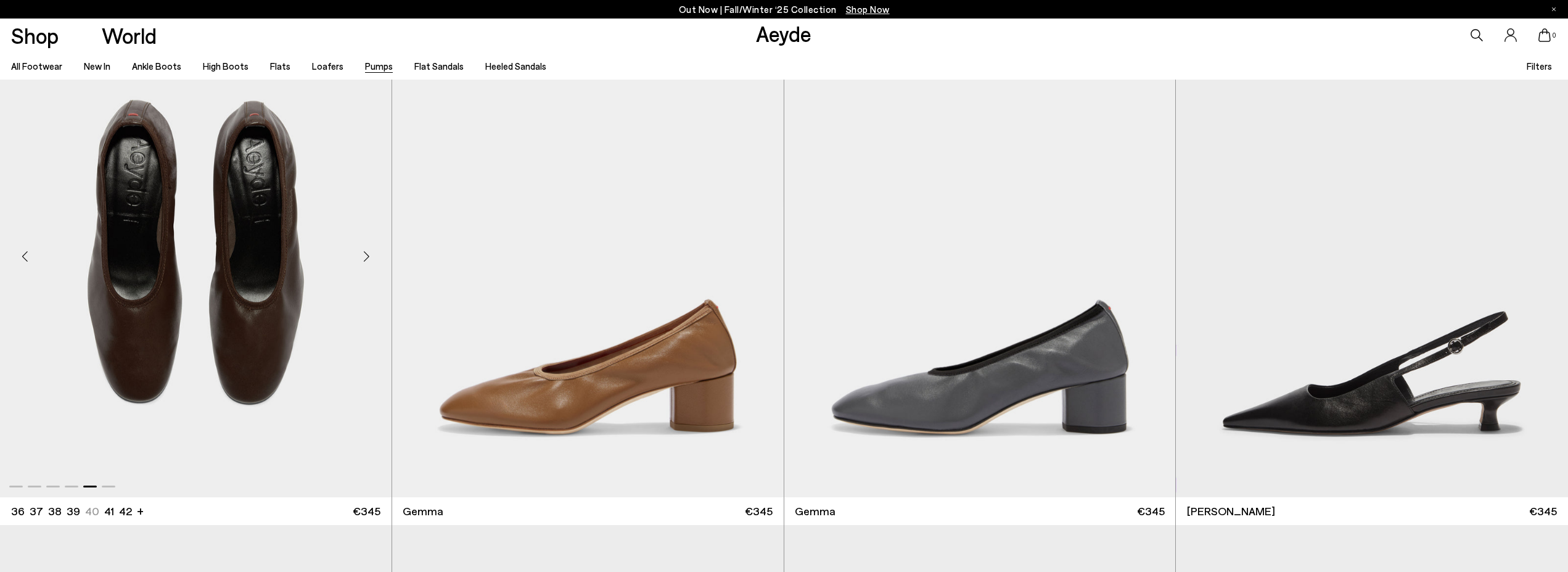
click at [365, 260] on div "Next slide" at bounding box center [367, 256] width 37 height 37
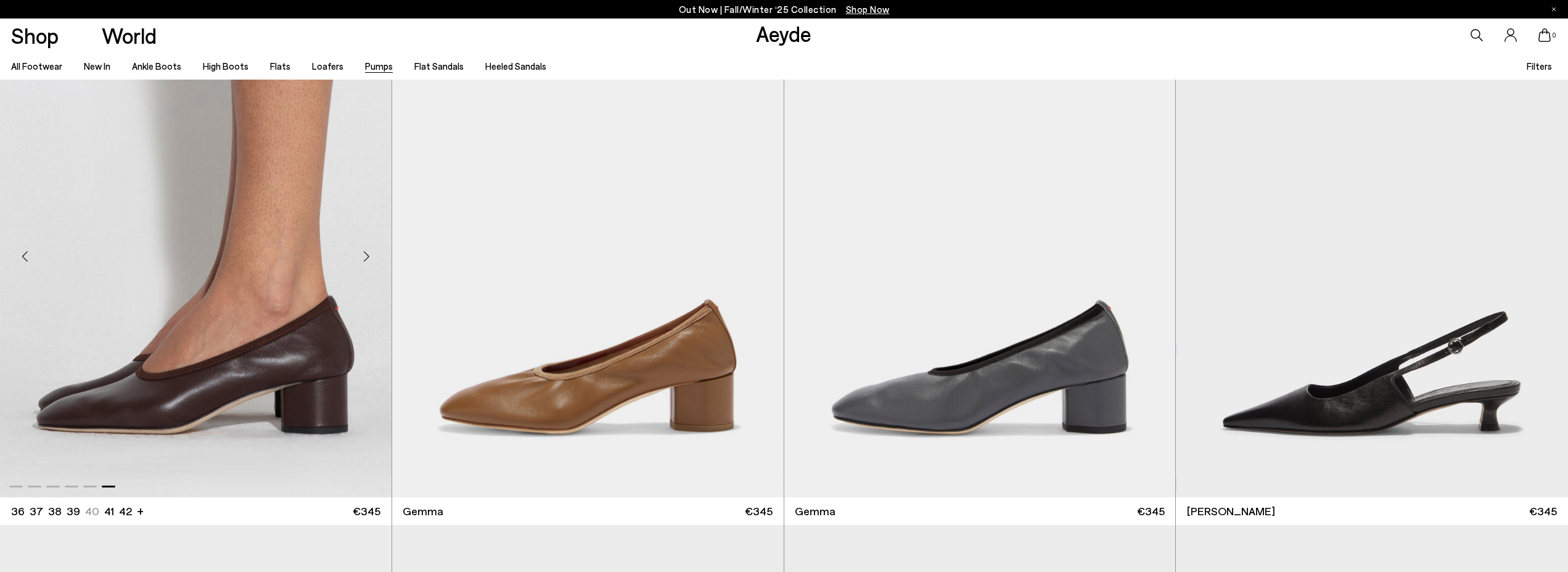
click at [365, 260] on div "Next slide" at bounding box center [367, 256] width 37 height 37
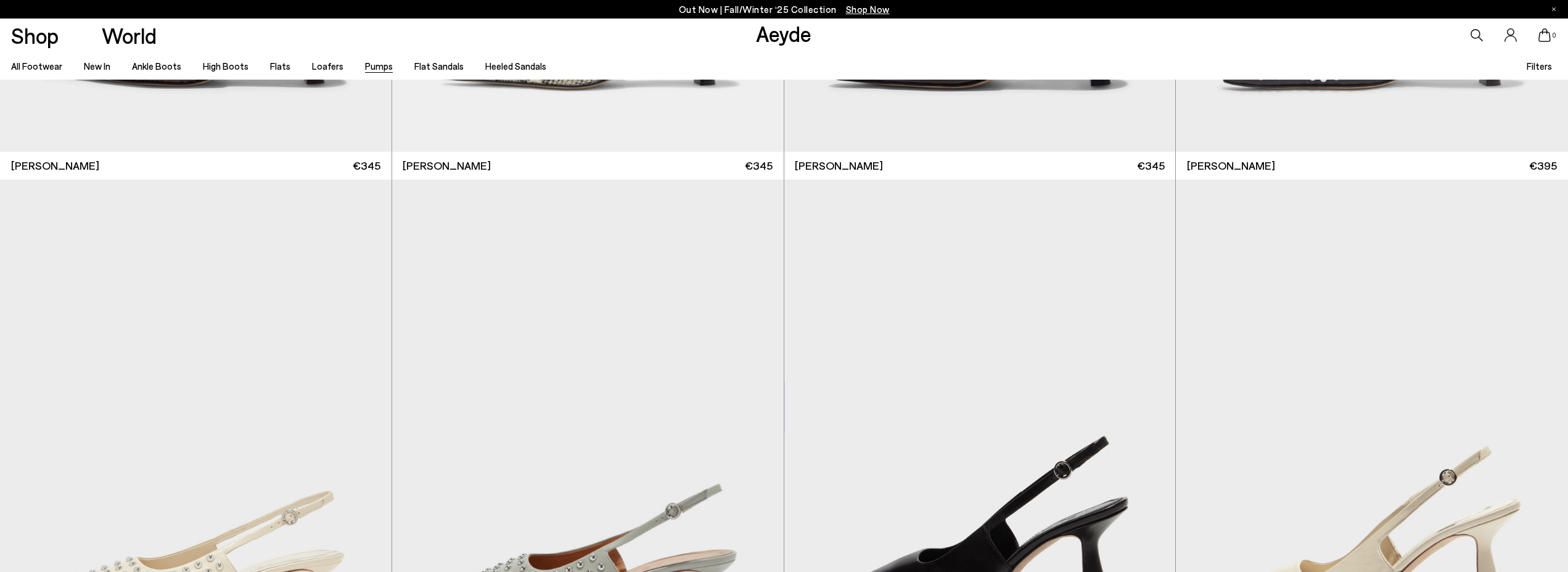
scroll to position [7361, 0]
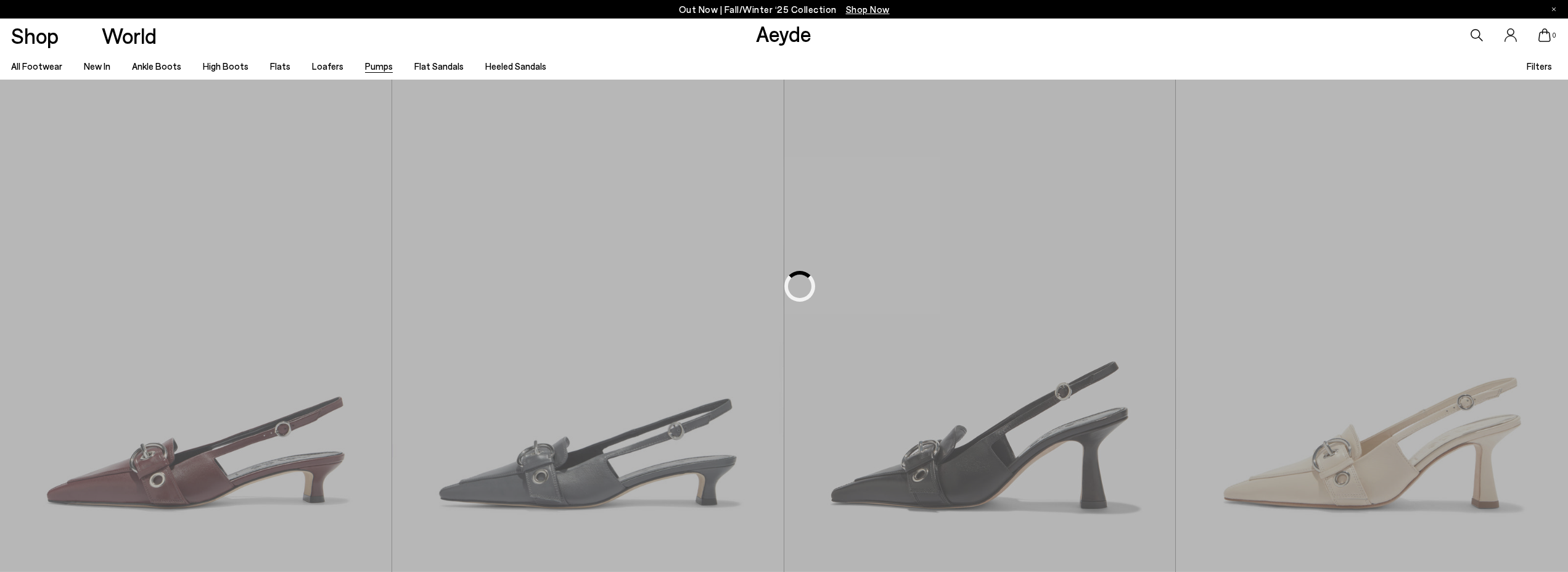
scroll to position [1562, 0]
